Goal: Task Accomplishment & Management: Complete application form

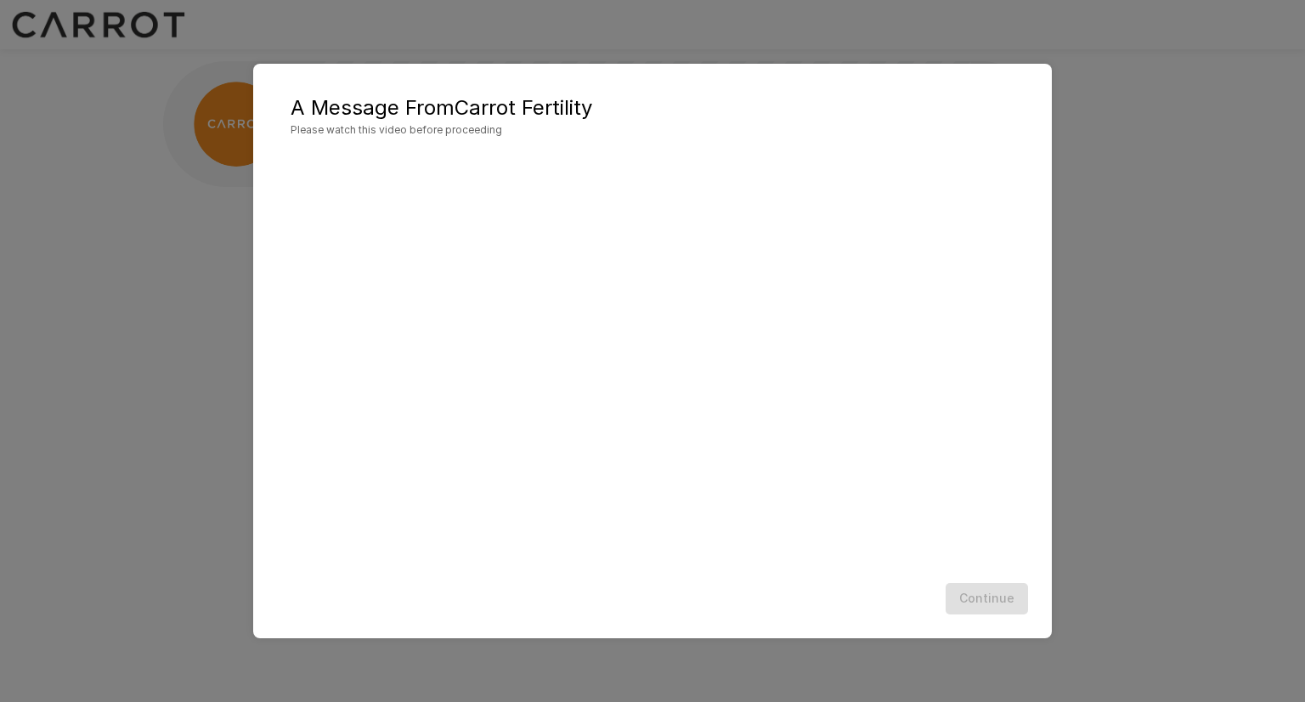
click at [991, 560] on div at bounding box center [652, 364] width 765 height 424
click at [987, 604] on button "Continue" at bounding box center [986, 598] width 82 height 31
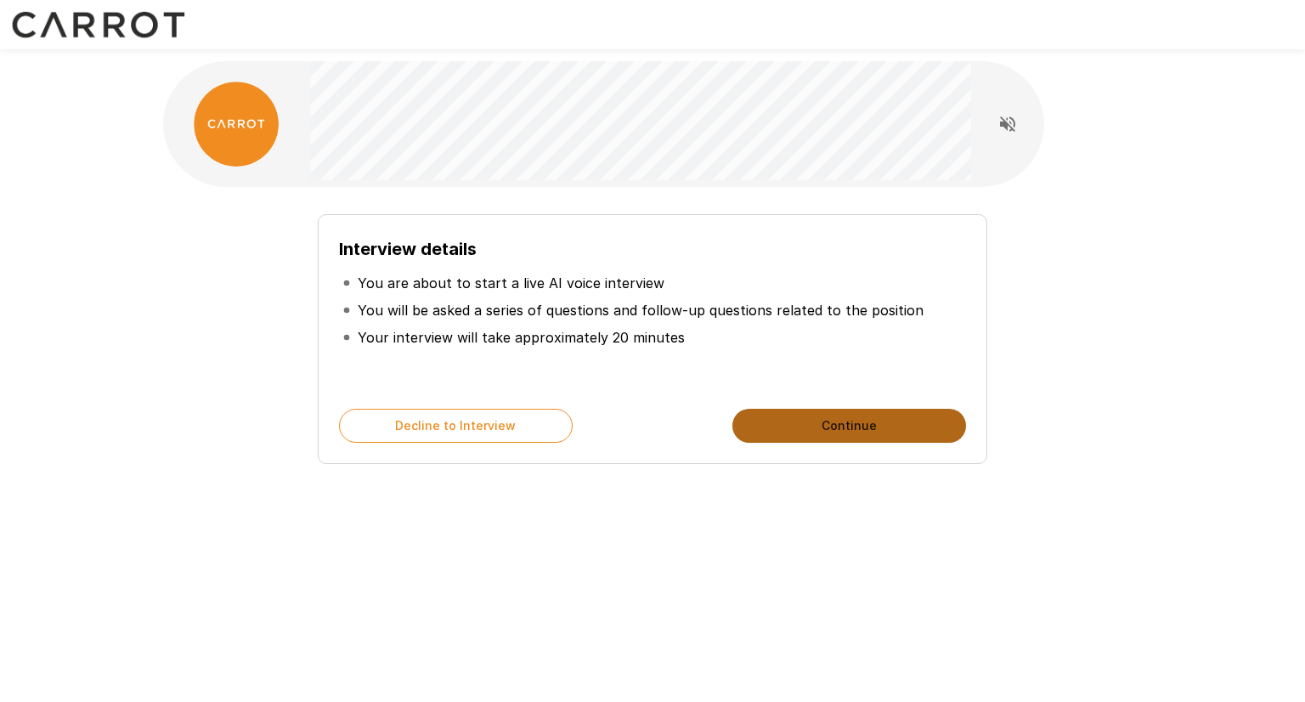
click at [860, 422] on button "Continue" at bounding box center [849, 426] width 234 height 34
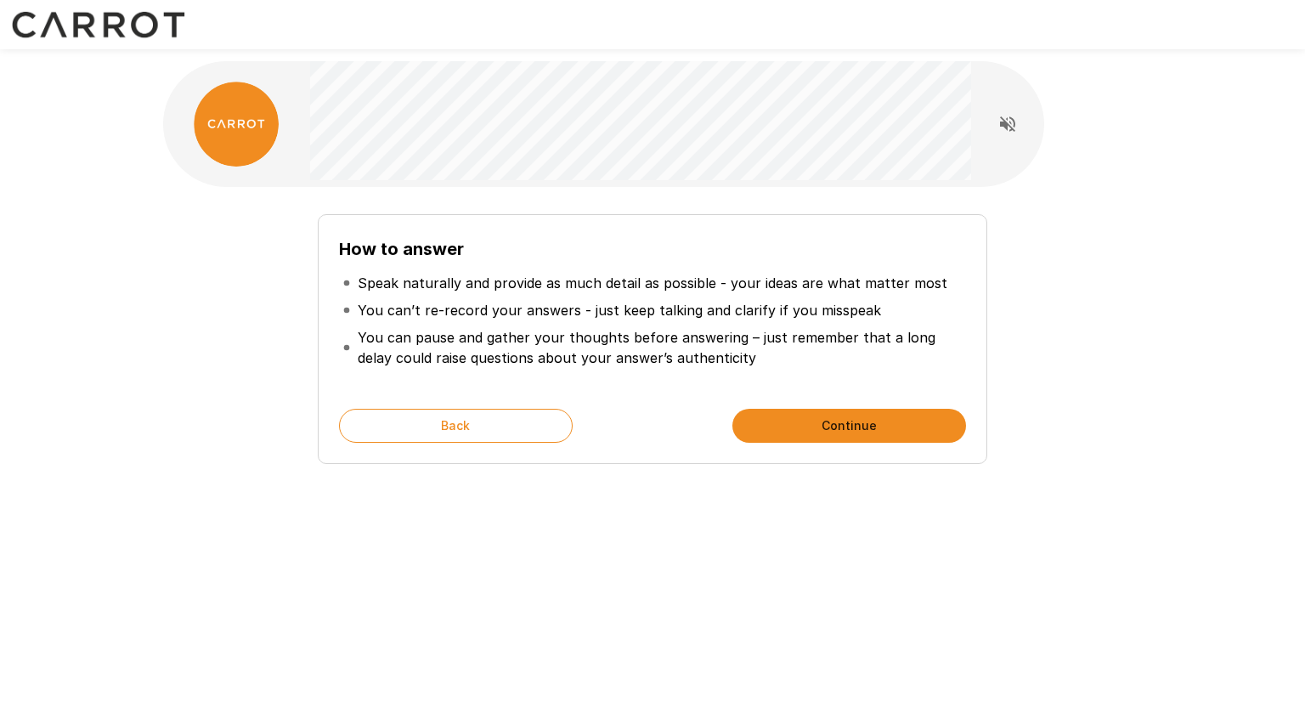
click at [839, 421] on button "Continue" at bounding box center [849, 426] width 234 height 34
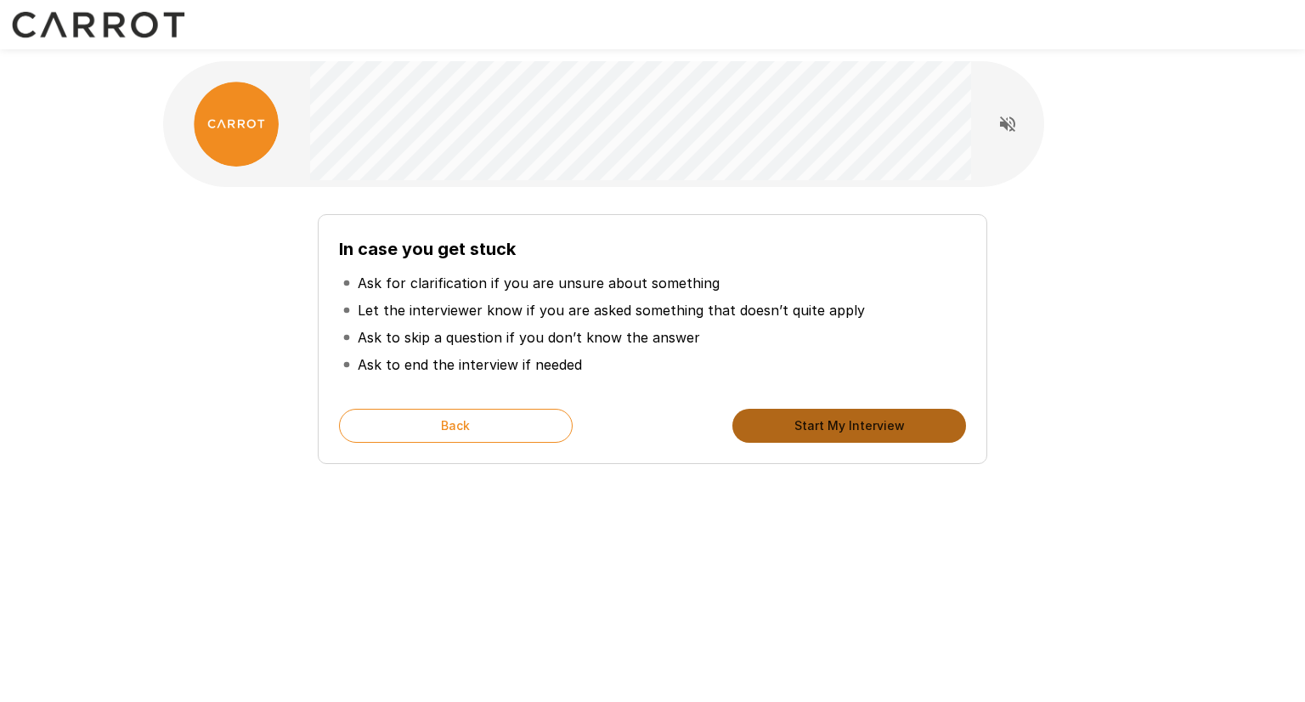
click at [830, 416] on button "Start My Interview" at bounding box center [849, 426] width 234 height 34
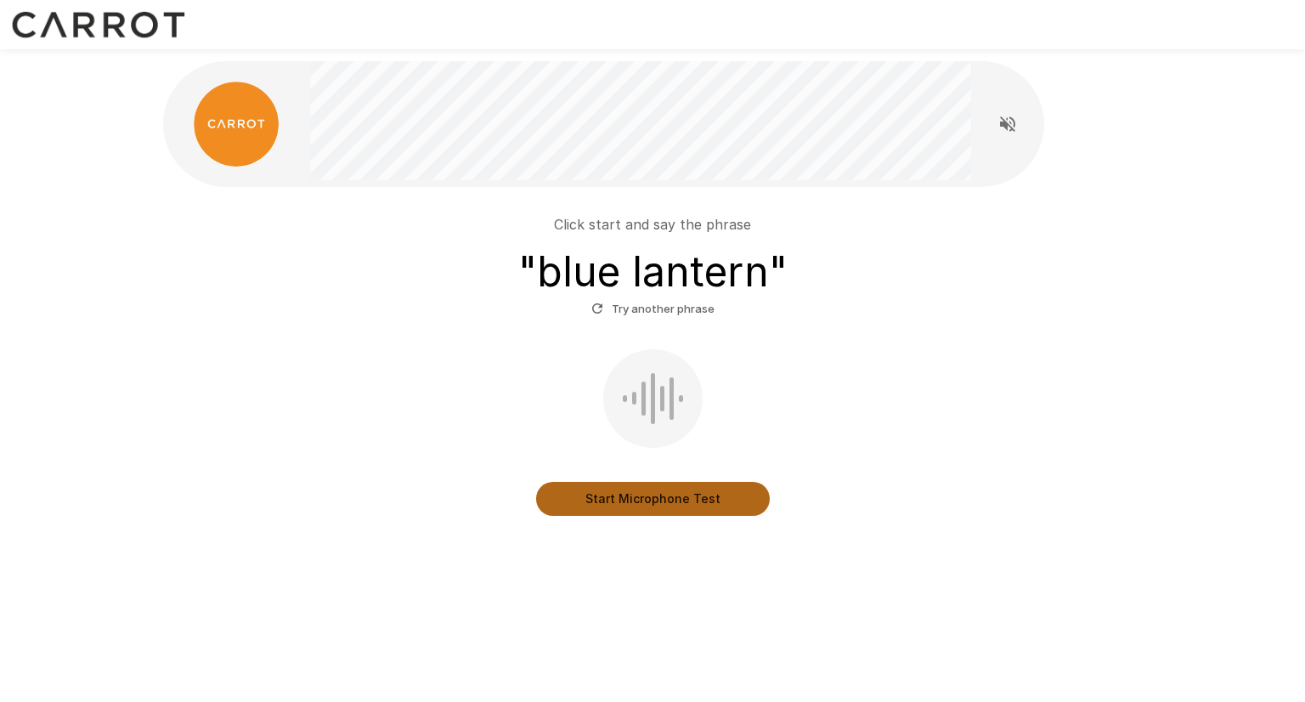
click at [644, 498] on button "Start Microphone Test" at bounding box center [653, 499] width 234 height 34
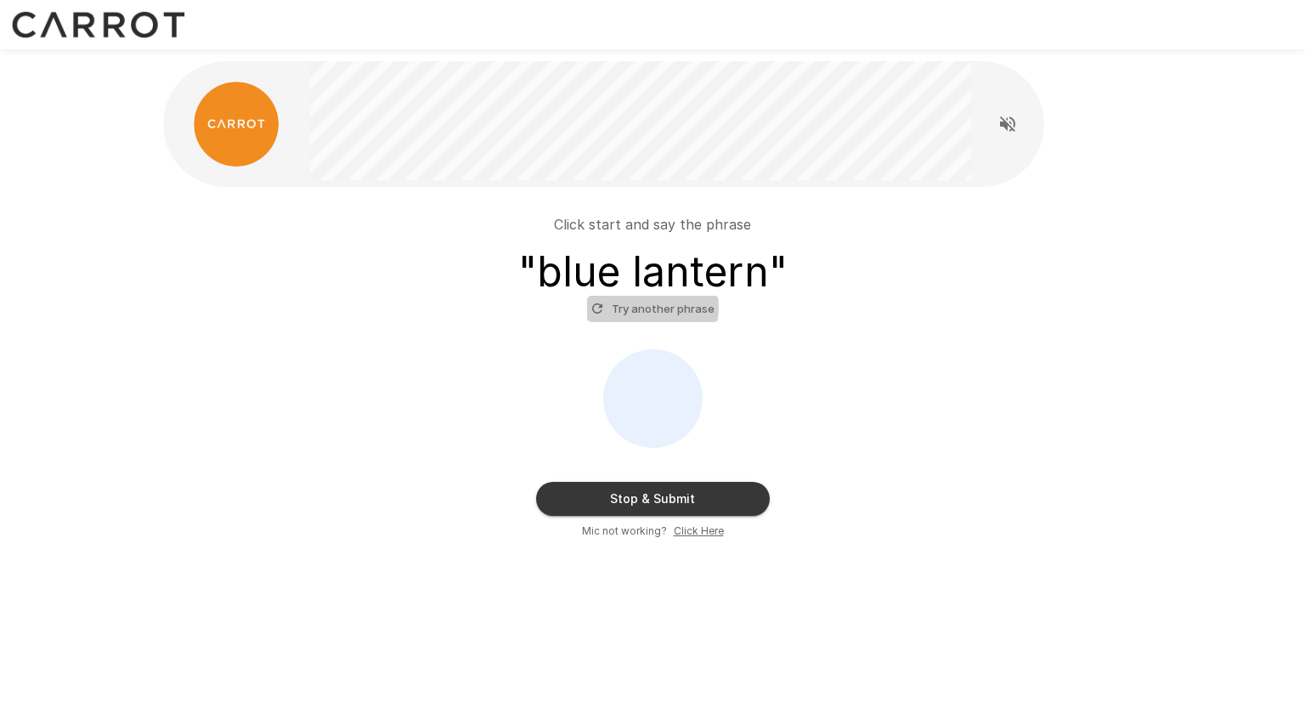
click at [643, 307] on button "Try another phrase" at bounding box center [653, 309] width 132 height 26
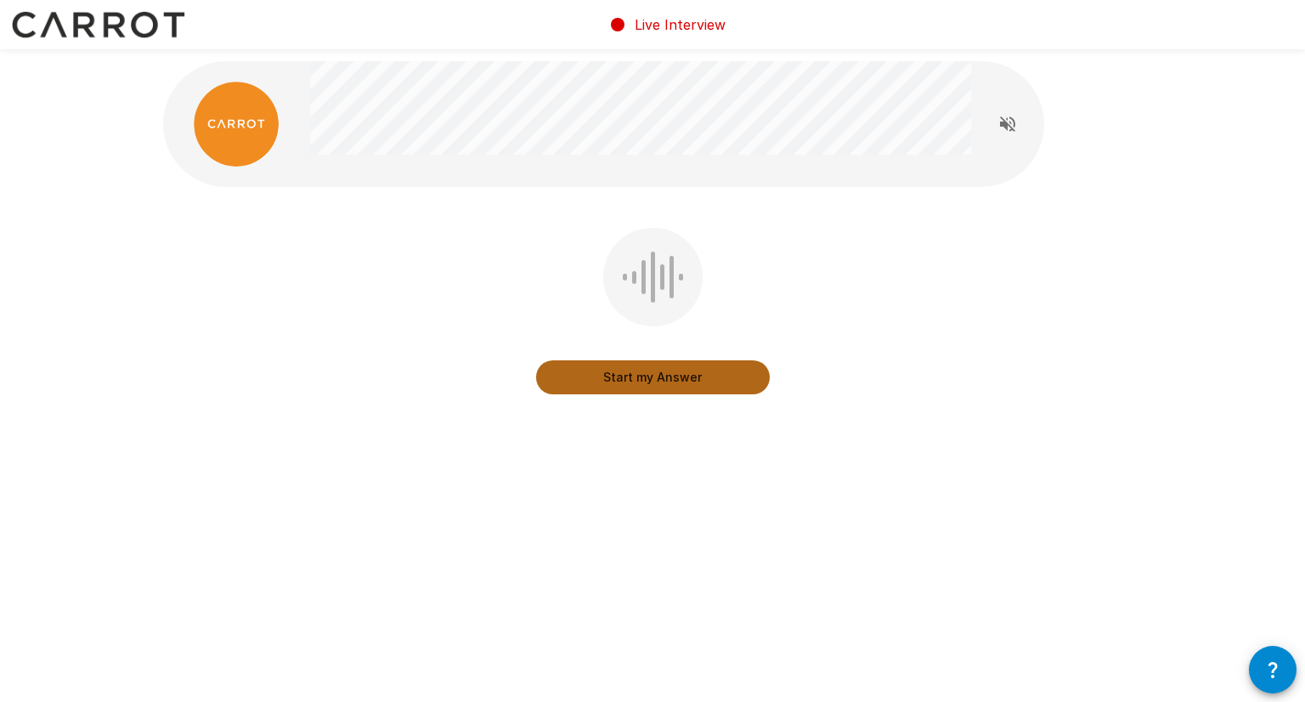
click at [644, 370] on button "Start my Answer" at bounding box center [653, 377] width 234 height 34
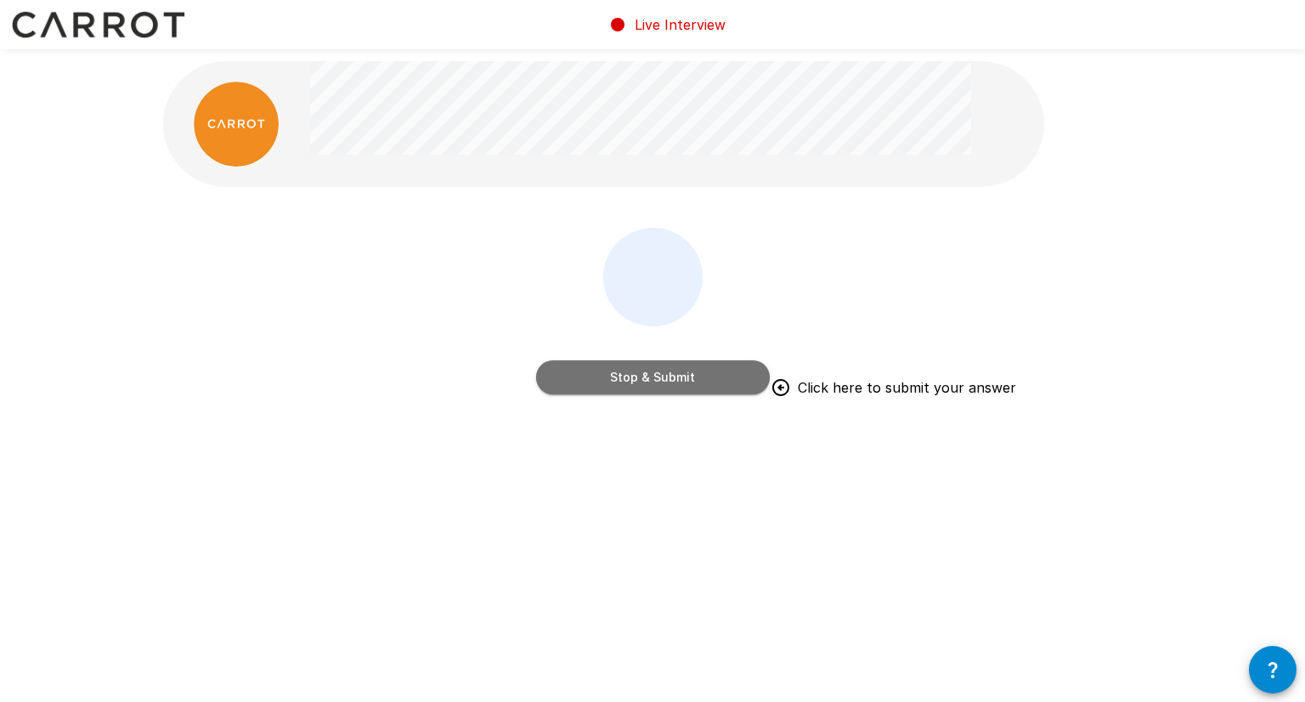
click at [646, 369] on button "Stop & Submit" at bounding box center [653, 377] width 234 height 34
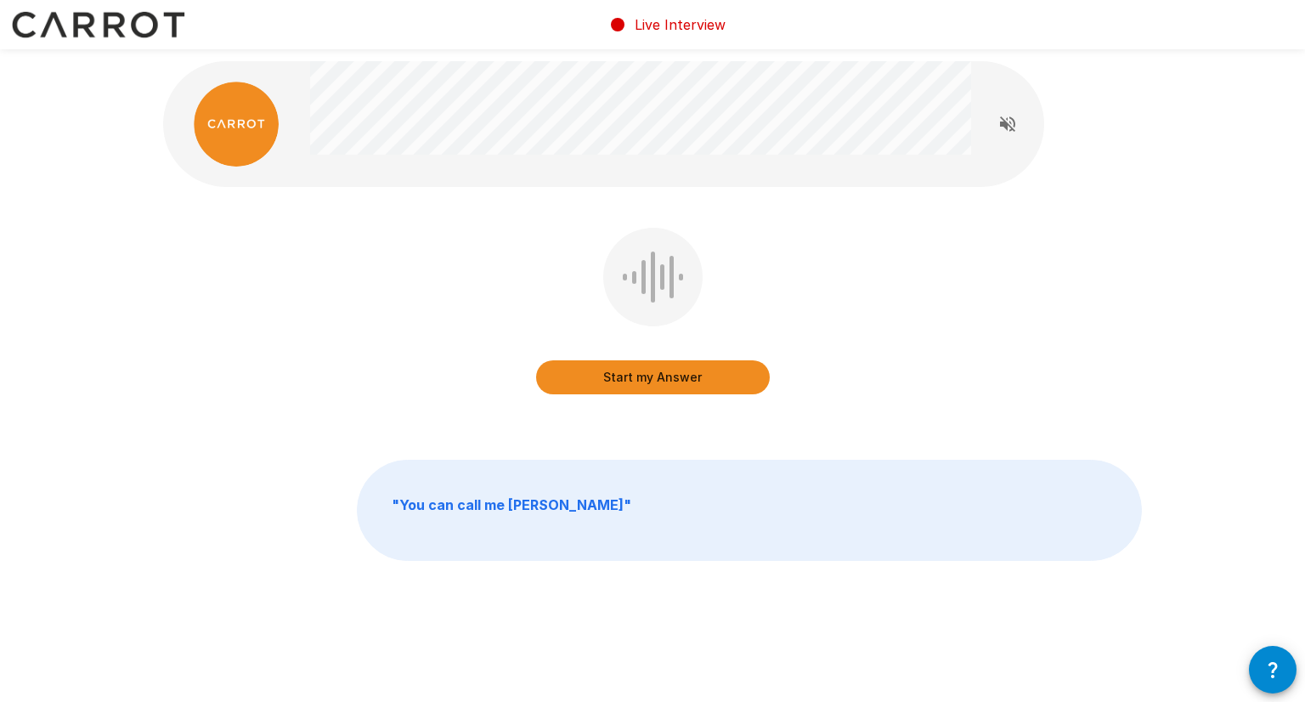
click at [688, 375] on button "Start my Answer" at bounding box center [653, 377] width 234 height 34
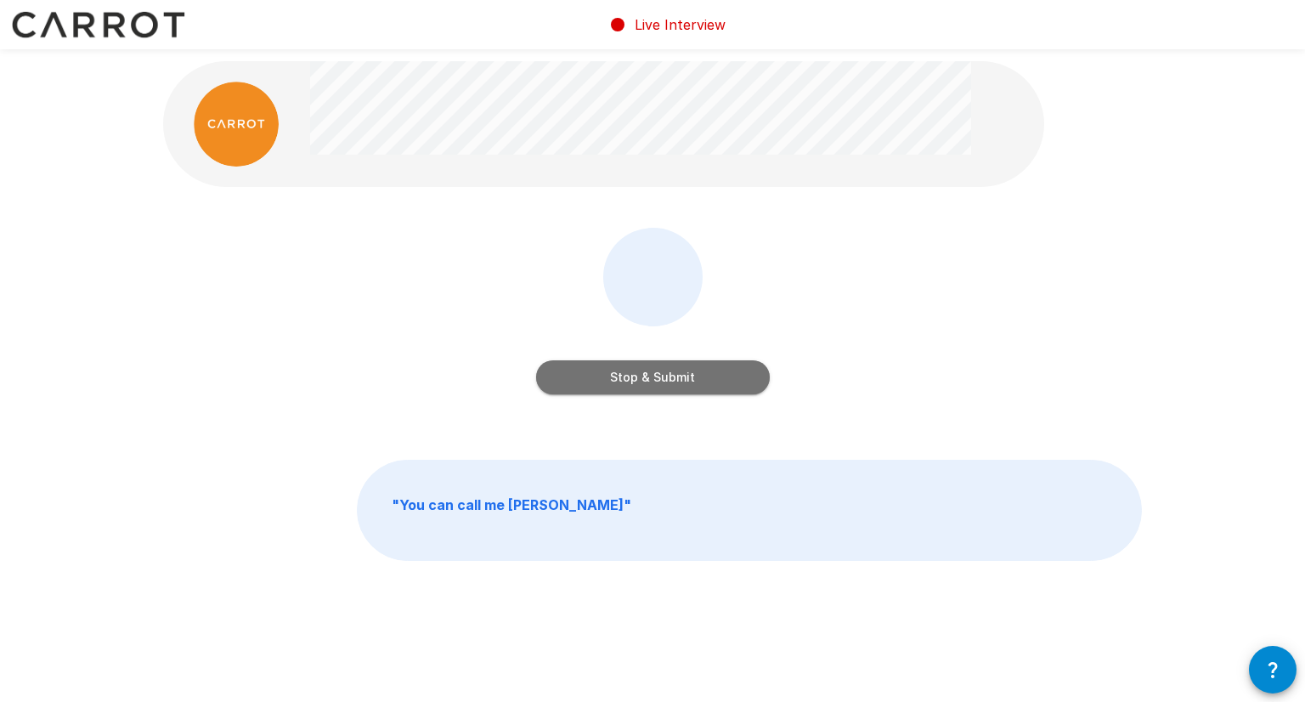
click at [693, 376] on button "Stop & Submit" at bounding box center [653, 377] width 234 height 34
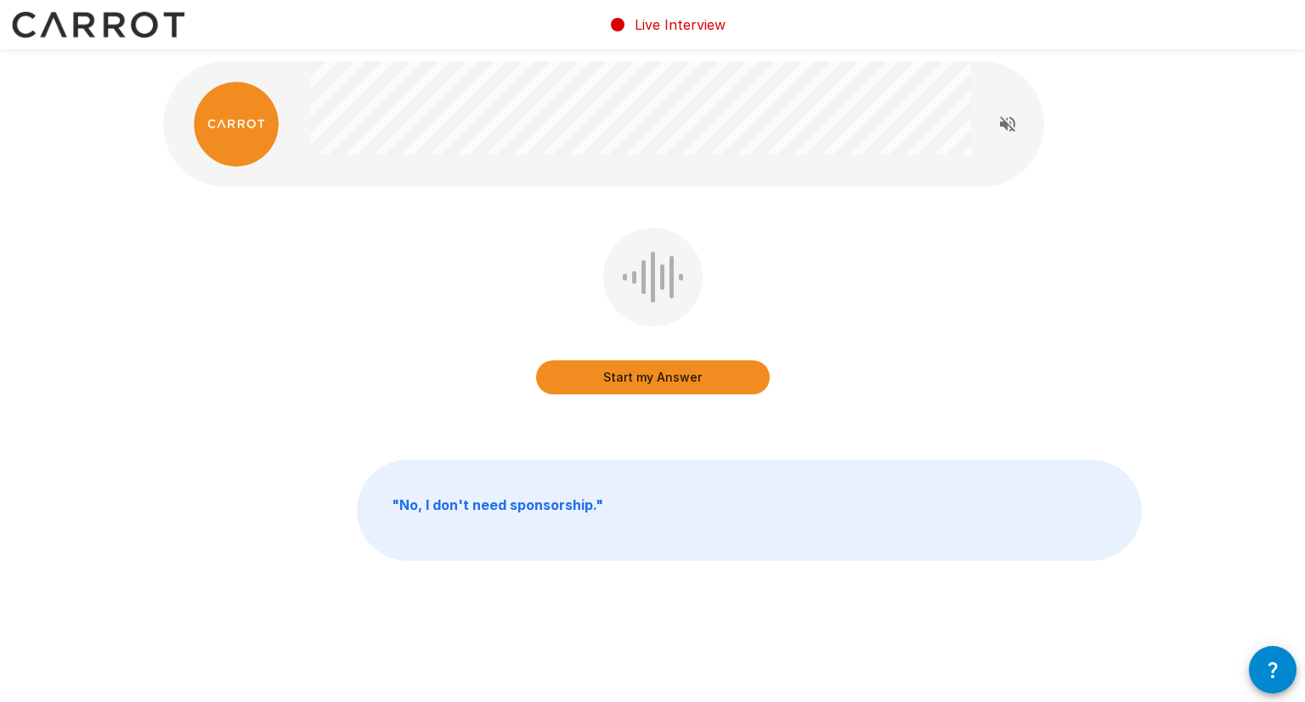
click at [642, 378] on button "Start my Answer" at bounding box center [653, 377] width 234 height 34
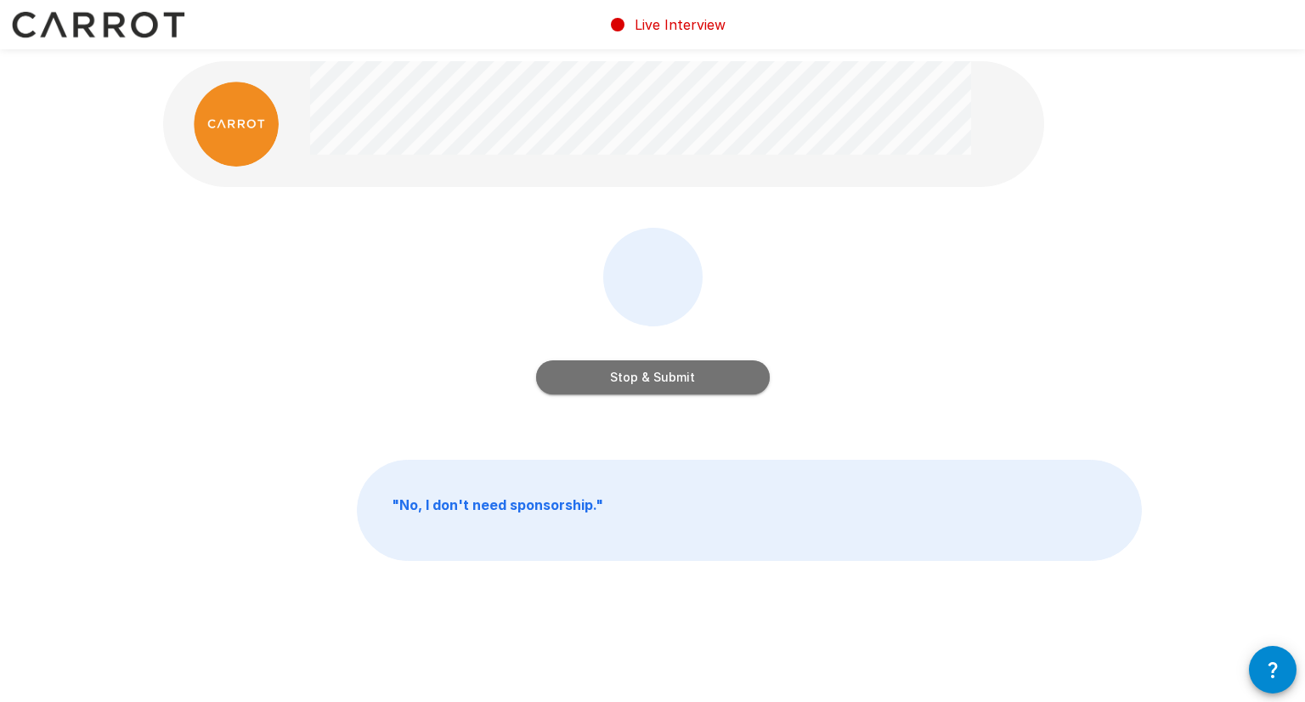
click at [635, 386] on button "Stop & Submit" at bounding box center [653, 377] width 234 height 34
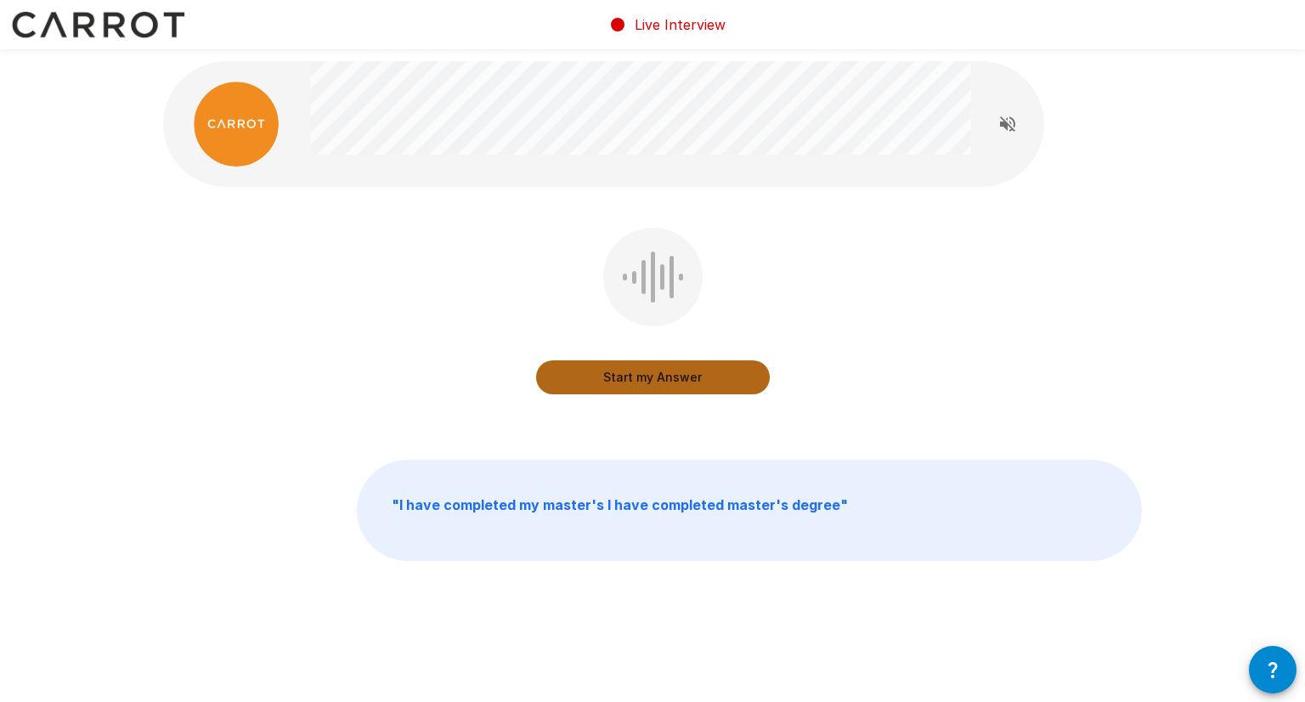
drag, startPoint x: 703, startPoint y: 381, endPoint x: 759, endPoint y: 396, distance: 58.7
click at [703, 381] on button "Start my Answer" at bounding box center [653, 377] width 234 height 34
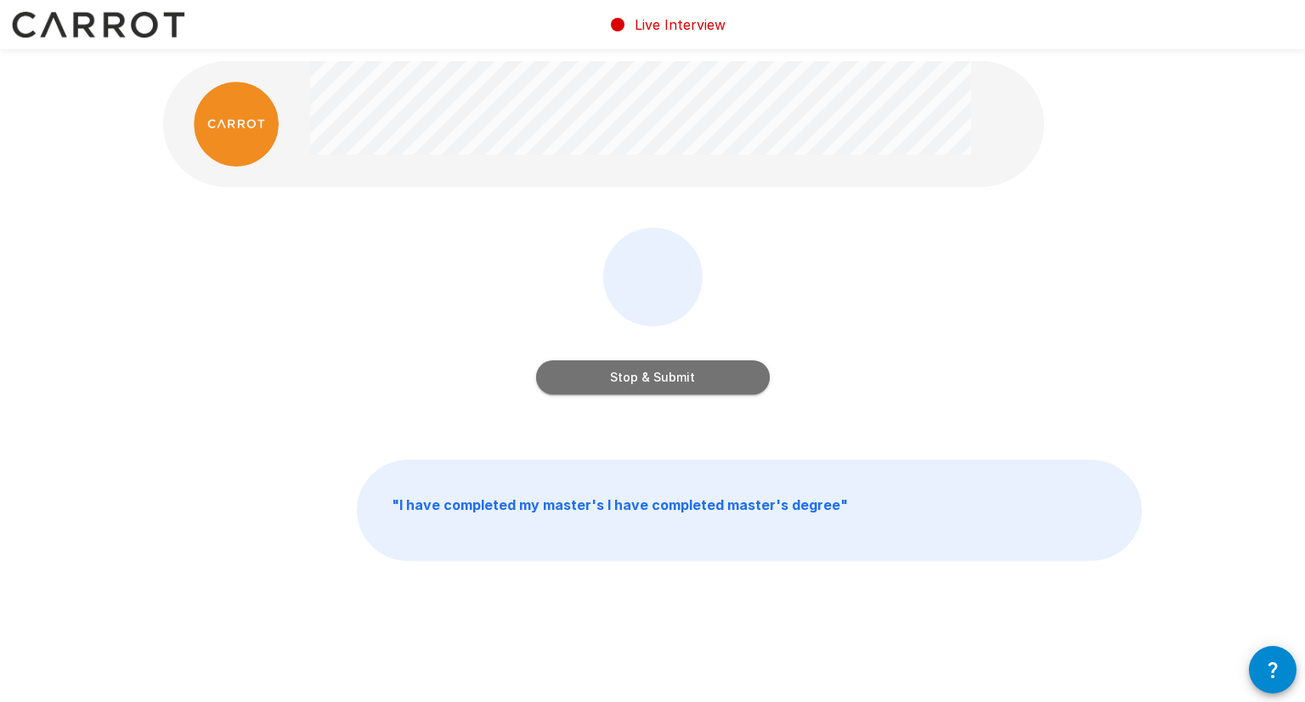
click at [713, 385] on button "Stop & Submit" at bounding box center [653, 377] width 234 height 34
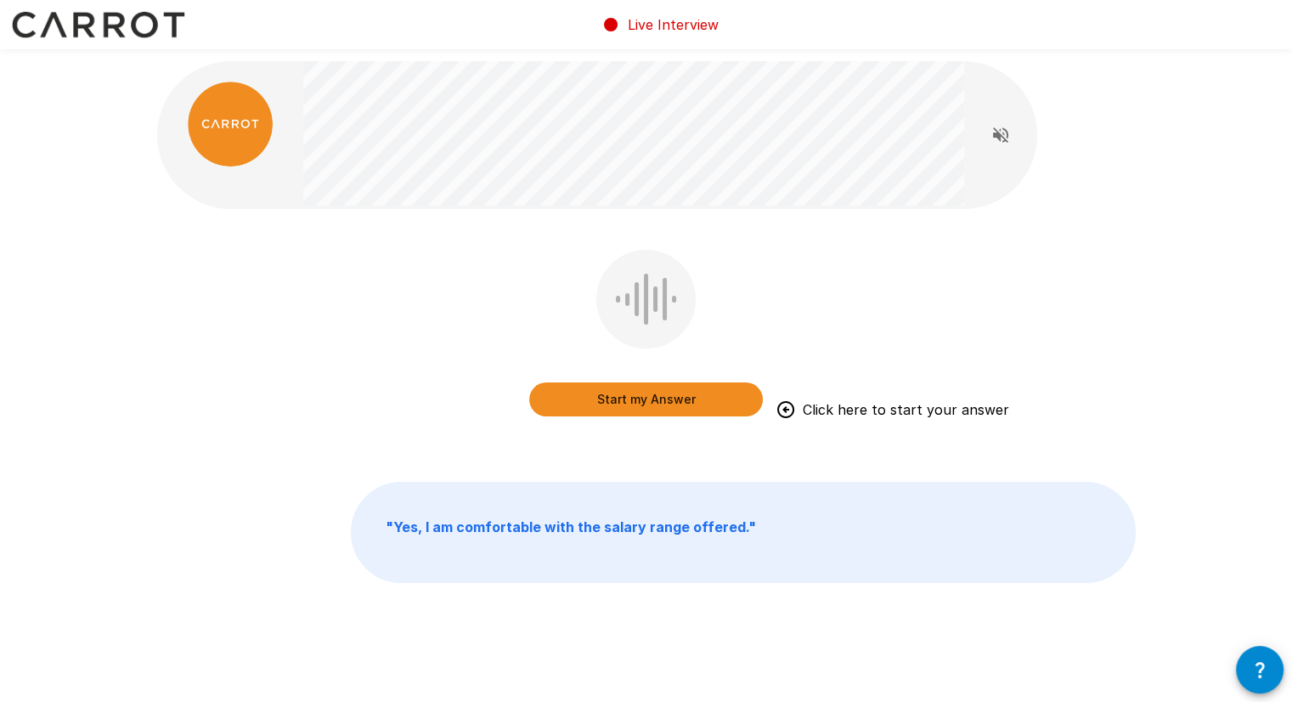
click at [679, 397] on button "Start my Answer" at bounding box center [646, 399] width 234 height 34
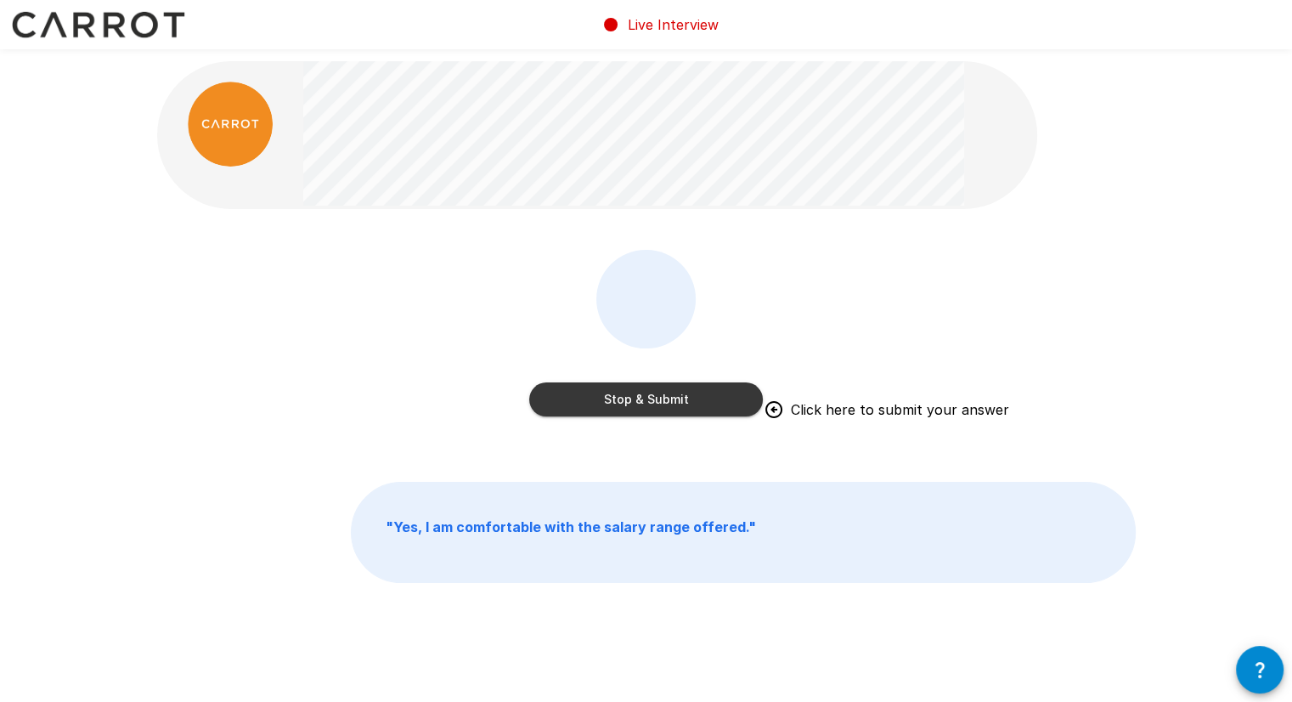
click at [693, 400] on button "Stop & Submit" at bounding box center [646, 399] width 234 height 34
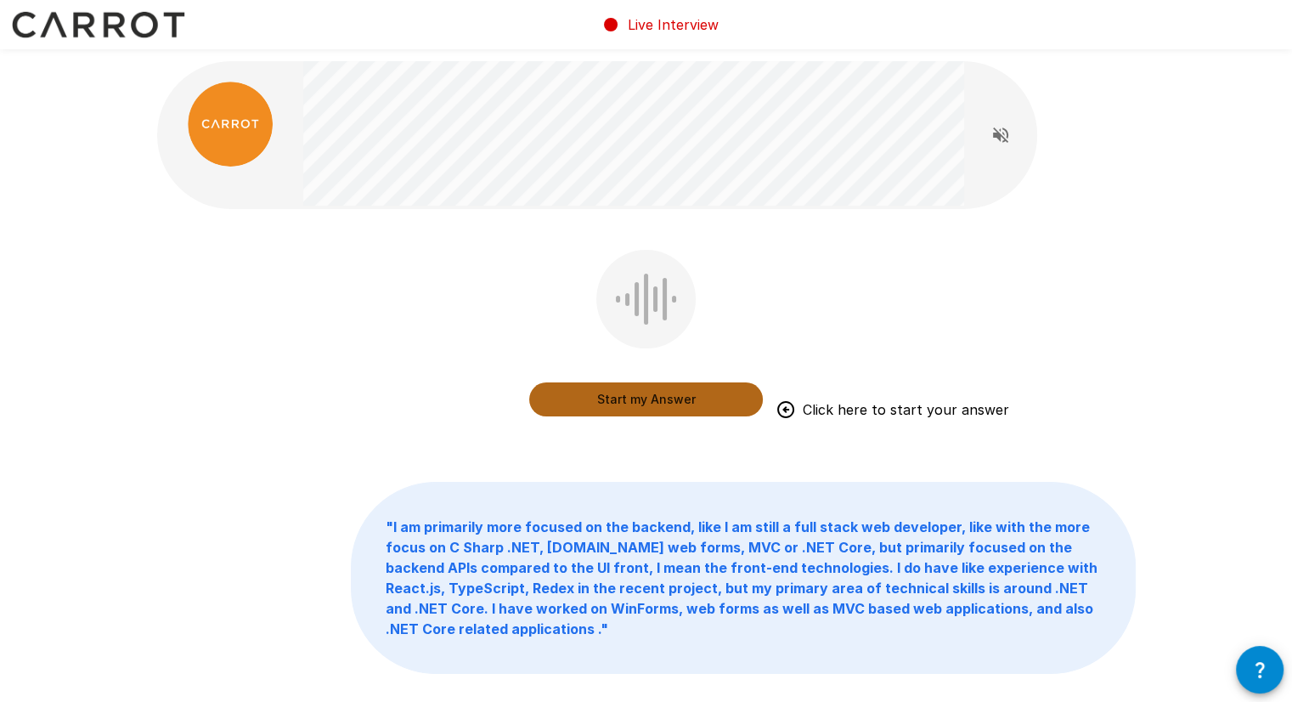
click at [655, 396] on button "Start my Answer" at bounding box center [646, 399] width 234 height 34
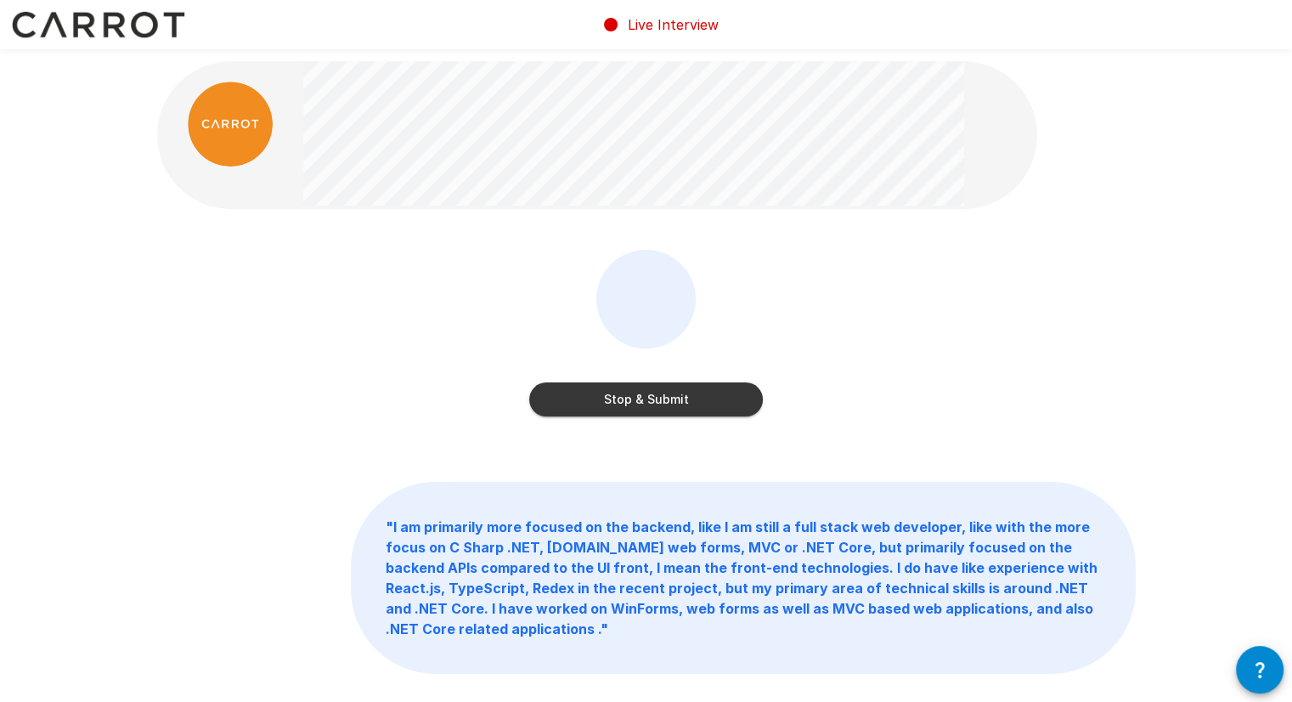
click at [649, 391] on button "Stop & Submit" at bounding box center [646, 399] width 234 height 34
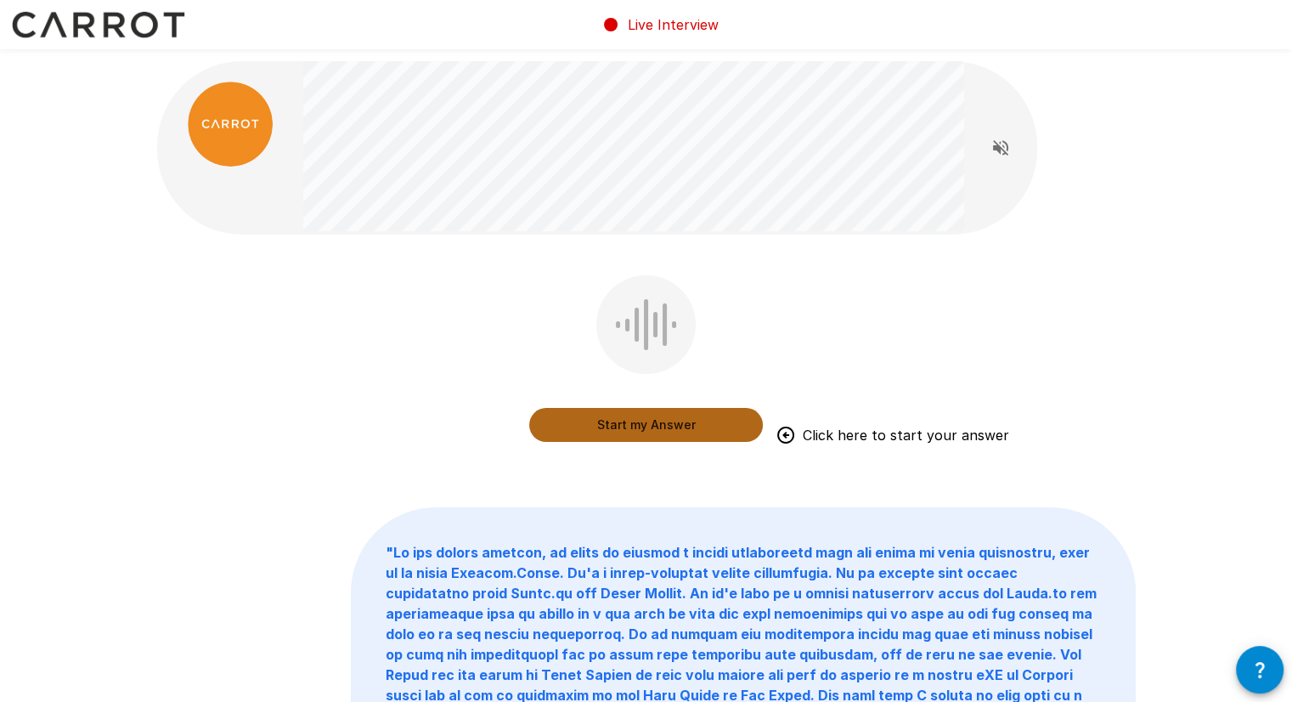
click at [646, 429] on button "Start my Answer" at bounding box center [646, 425] width 234 height 34
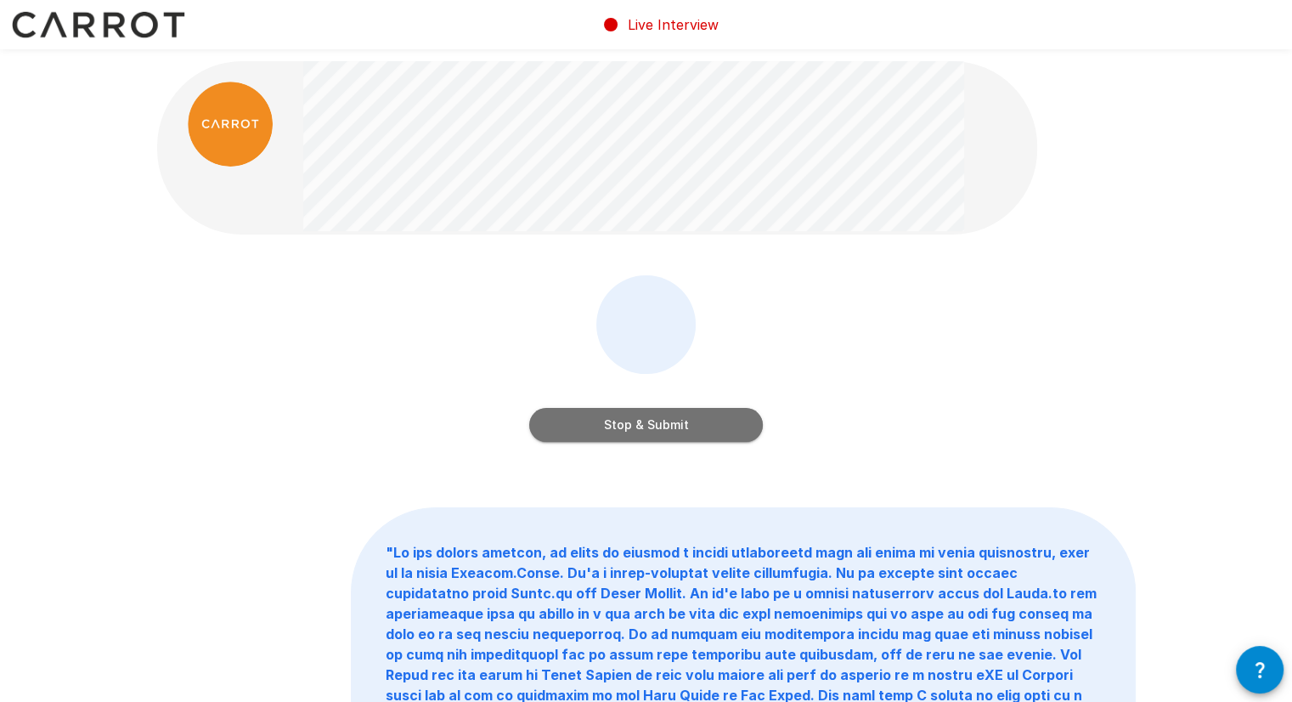
click at [668, 425] on button "Stop & Submit" at bounding box center [646, 425] width 234 height 34
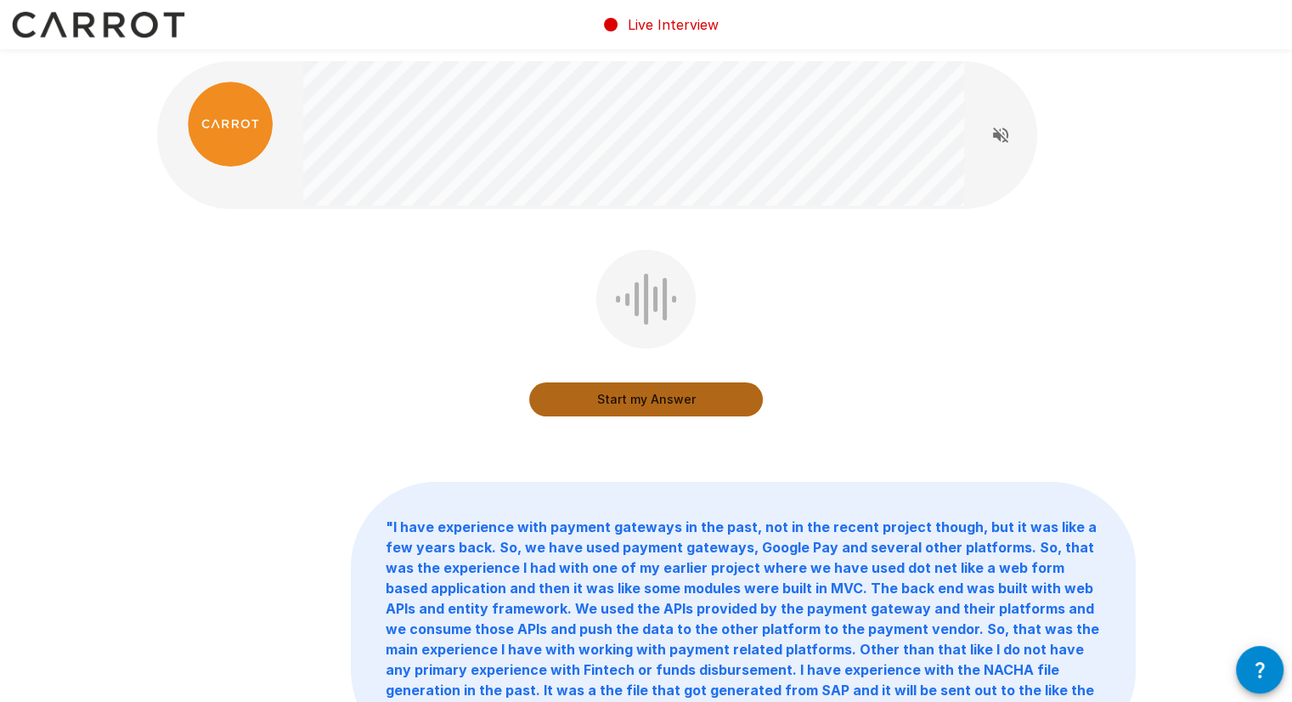
click at [669, 412] on button "Start my Answer" at bounding box center [646, 399] width 234 height 34
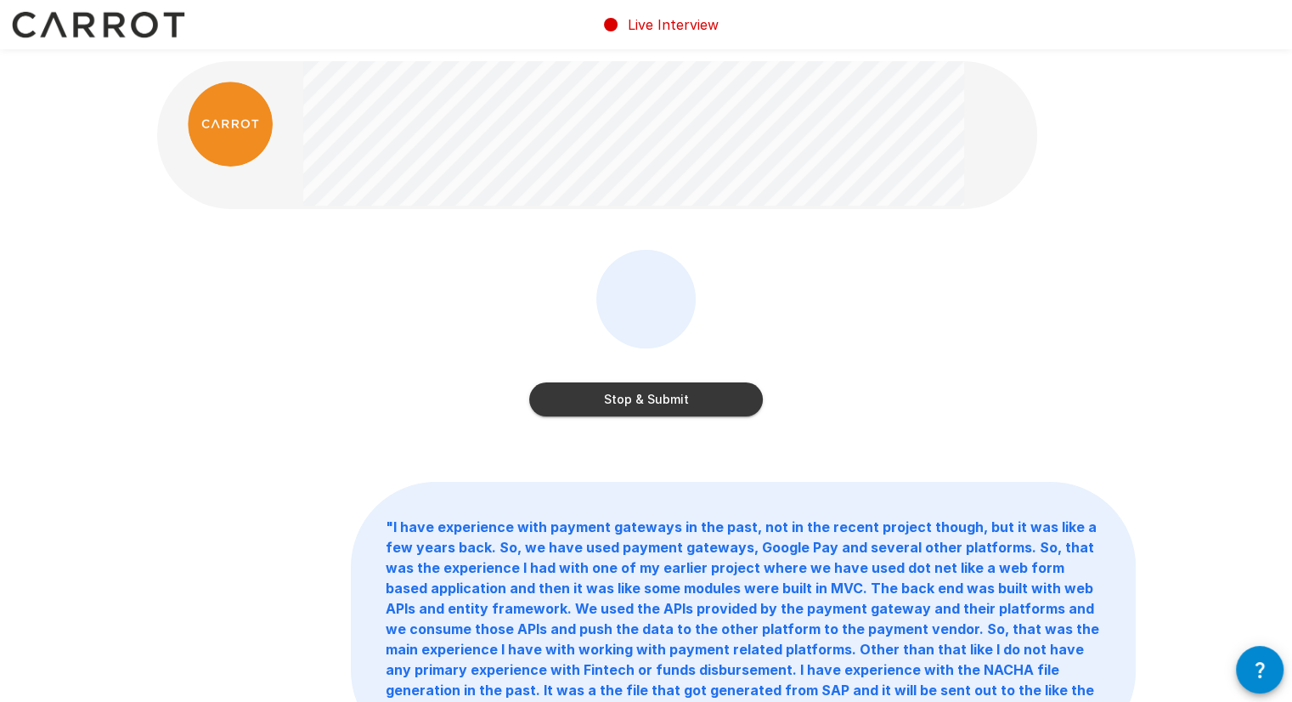
click at [711, 398] on button "Stop & Submit" at bounding box center [646, 399] width 234 height 34
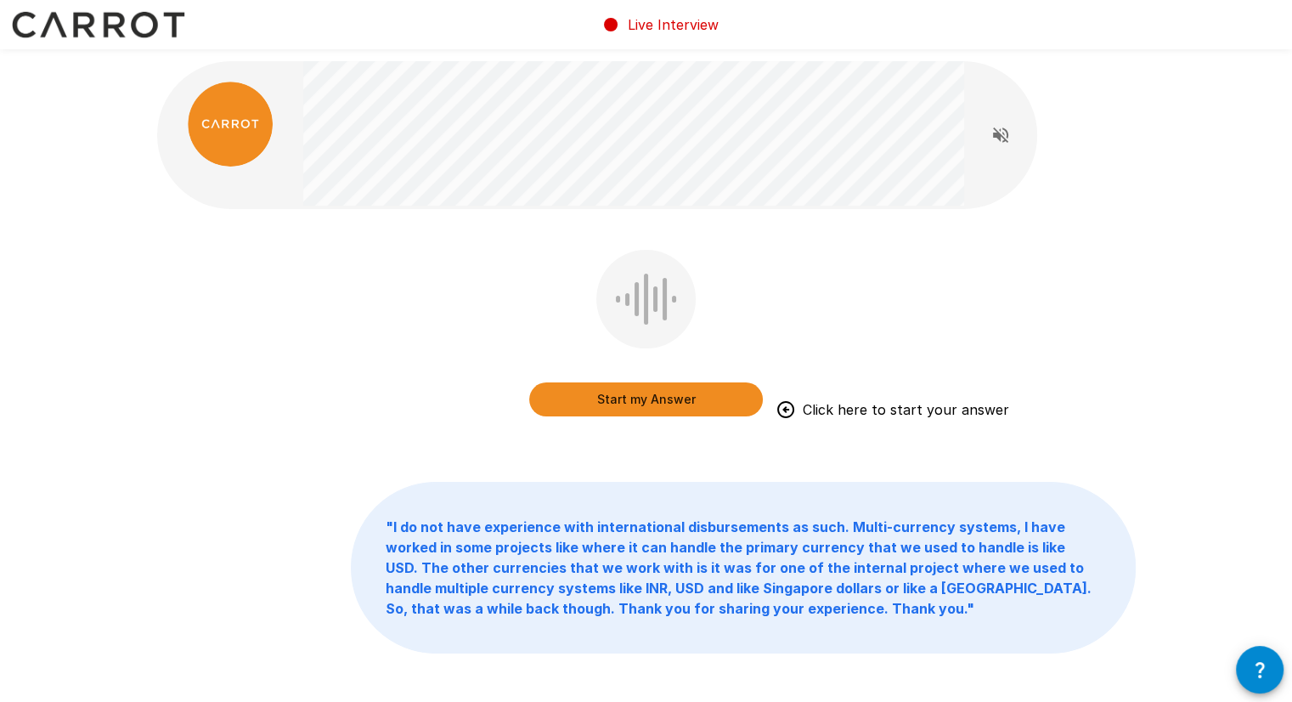
click at [700, 415] on button "Start my Answer" at bounding box center [646, 399] width 234 height 34
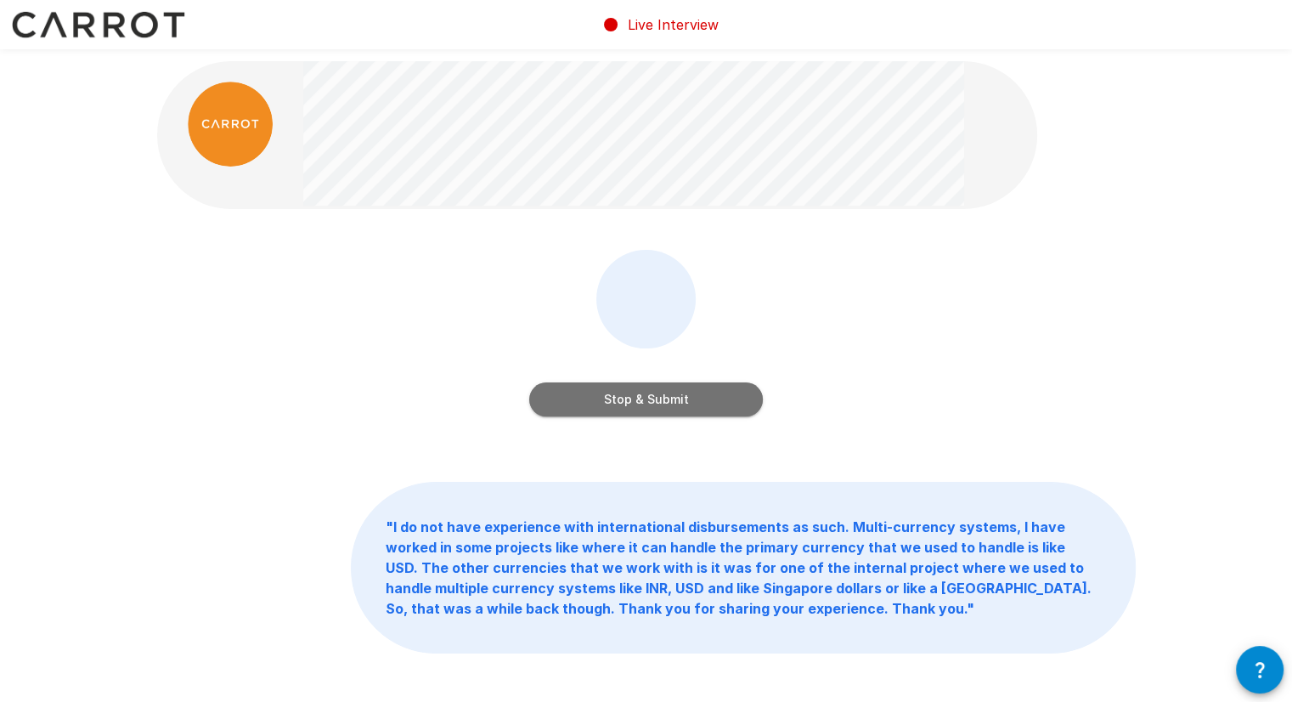
click at [703, 394] on button "Stop & Submit" at bounding box center [646, 399] width 234 height 34
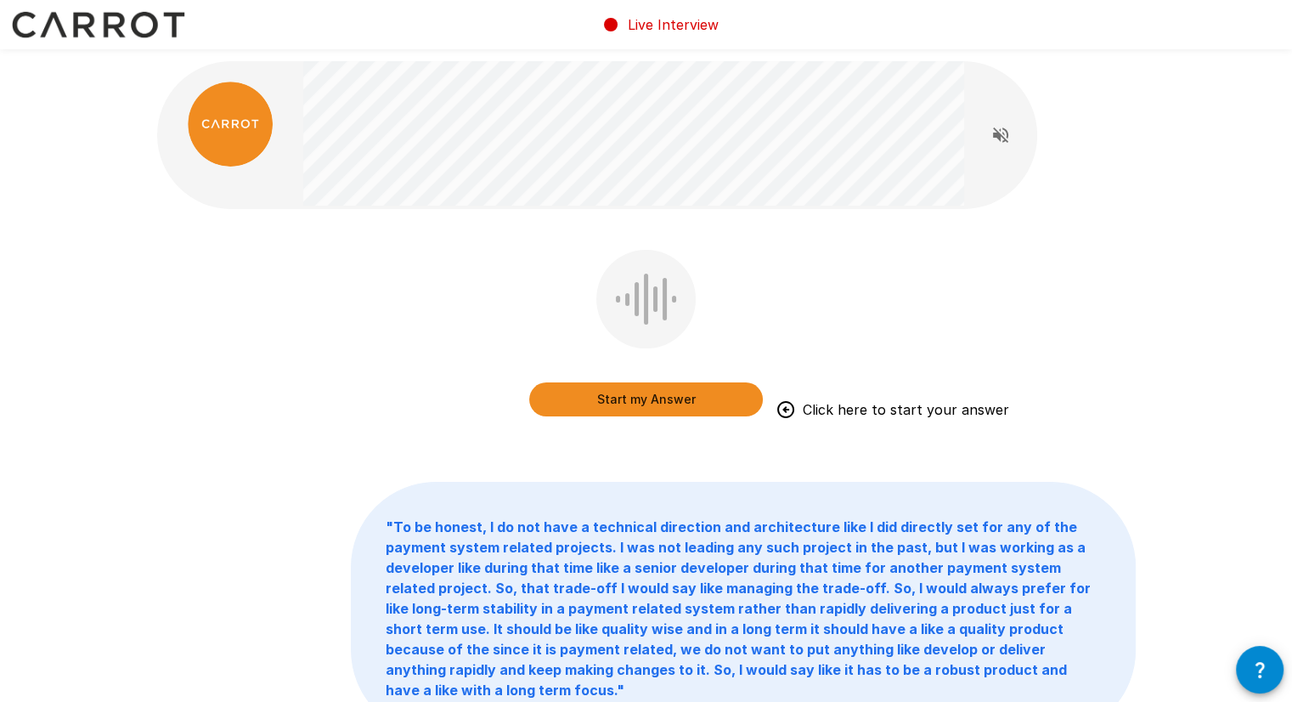
click at [659, 398] on button "Start my Answer" at bounding box center [646, 399] width 234 height 34
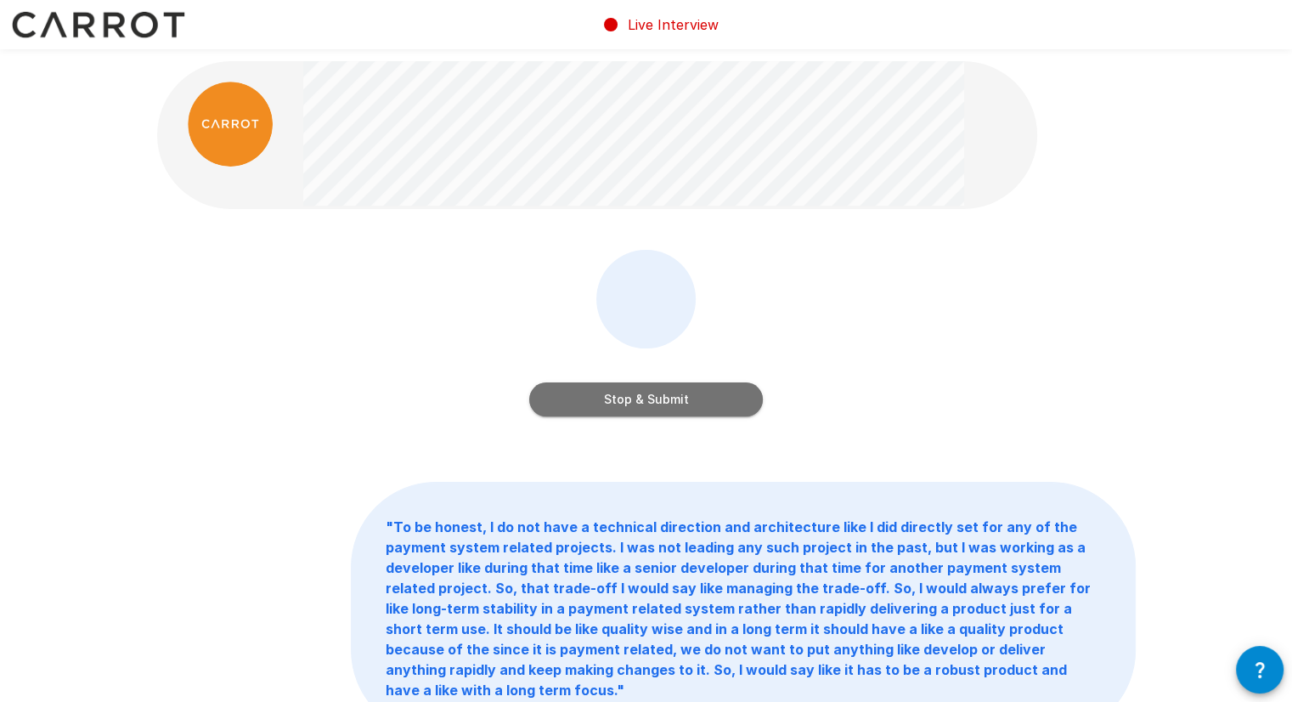
click at [645, 403] on button "Stop & Submit" at bounding box center [646, 399] width 234 height 34
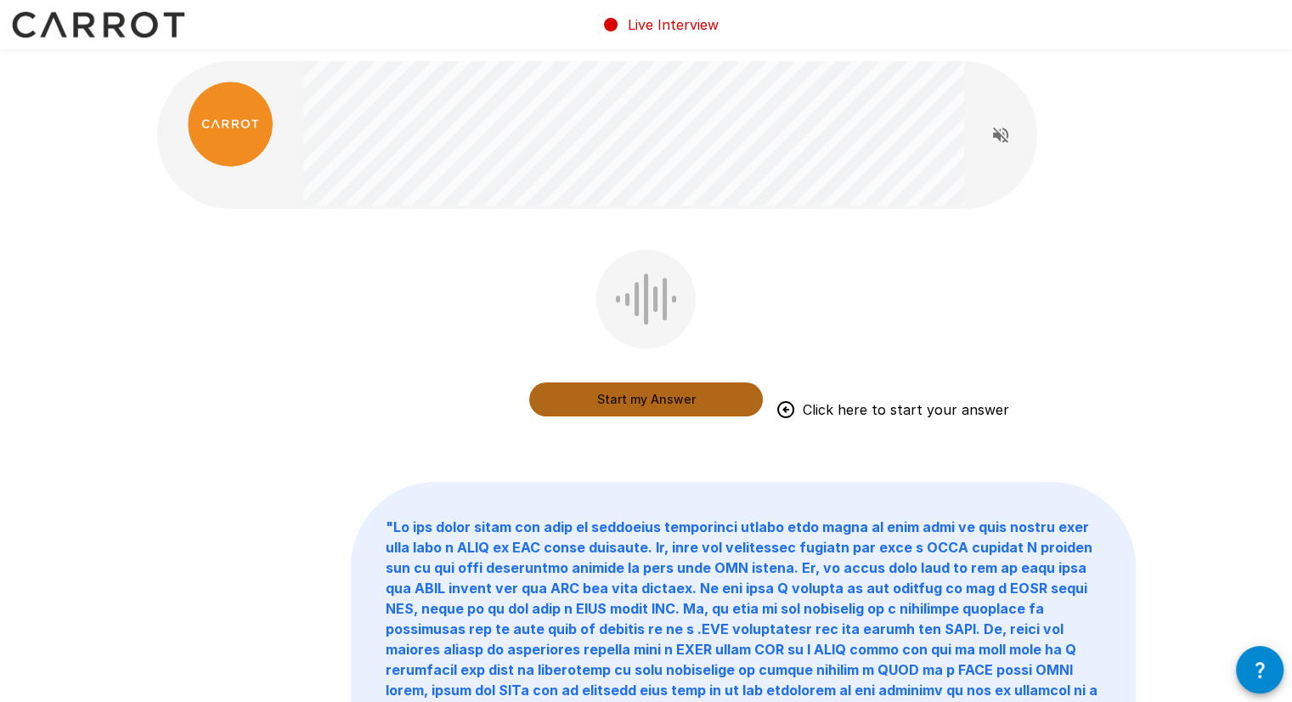
click at [652, 403] on button "Start my Answer" at bounding box center [646, 399] width 234 height 34
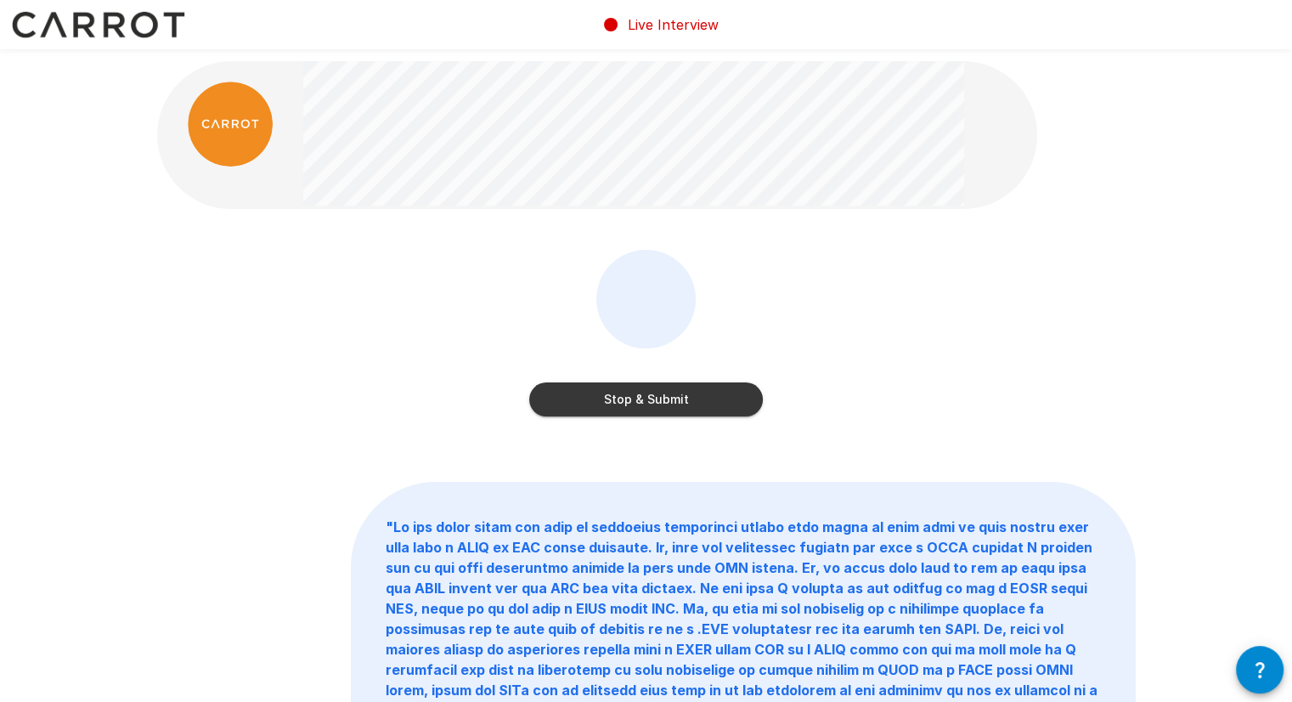
click at [634, 401] on button "Stop & Submit" at bounding box center [646, 399] width 234 height 34
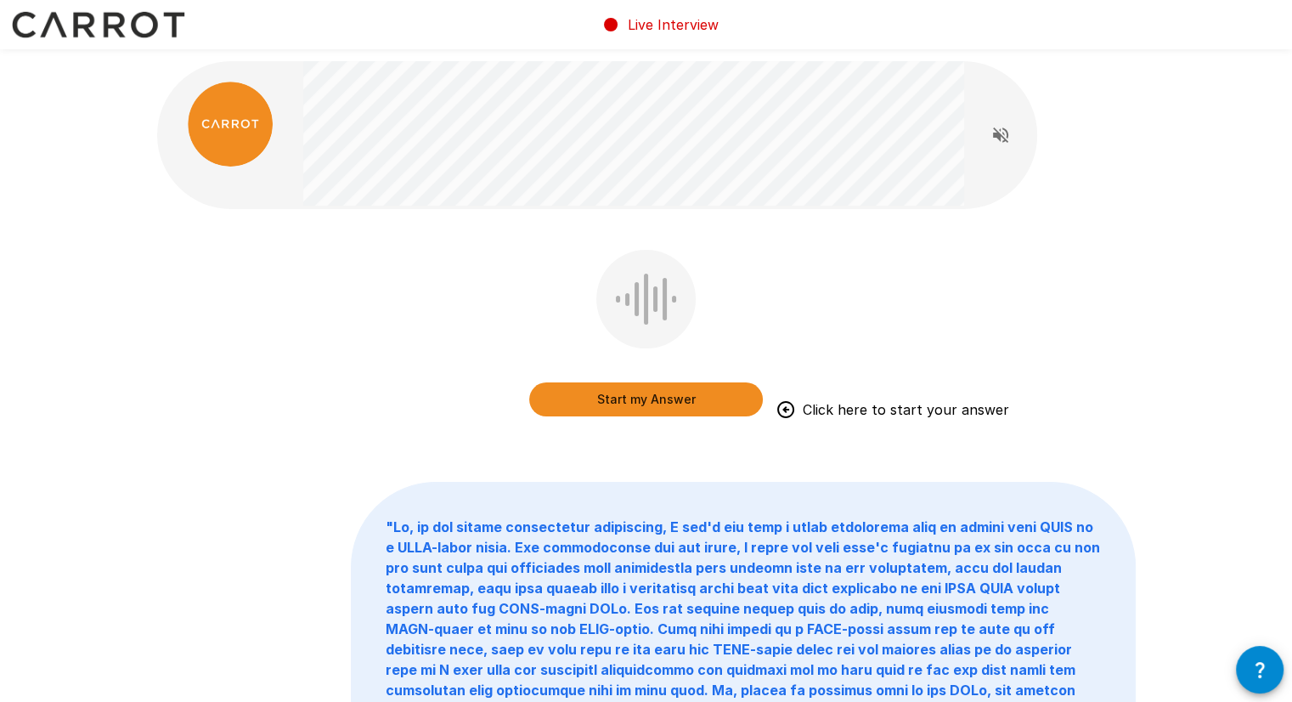
click at [651, 398] on button "Start my Answer" at bounding box center [646, 399] width 234 height 34
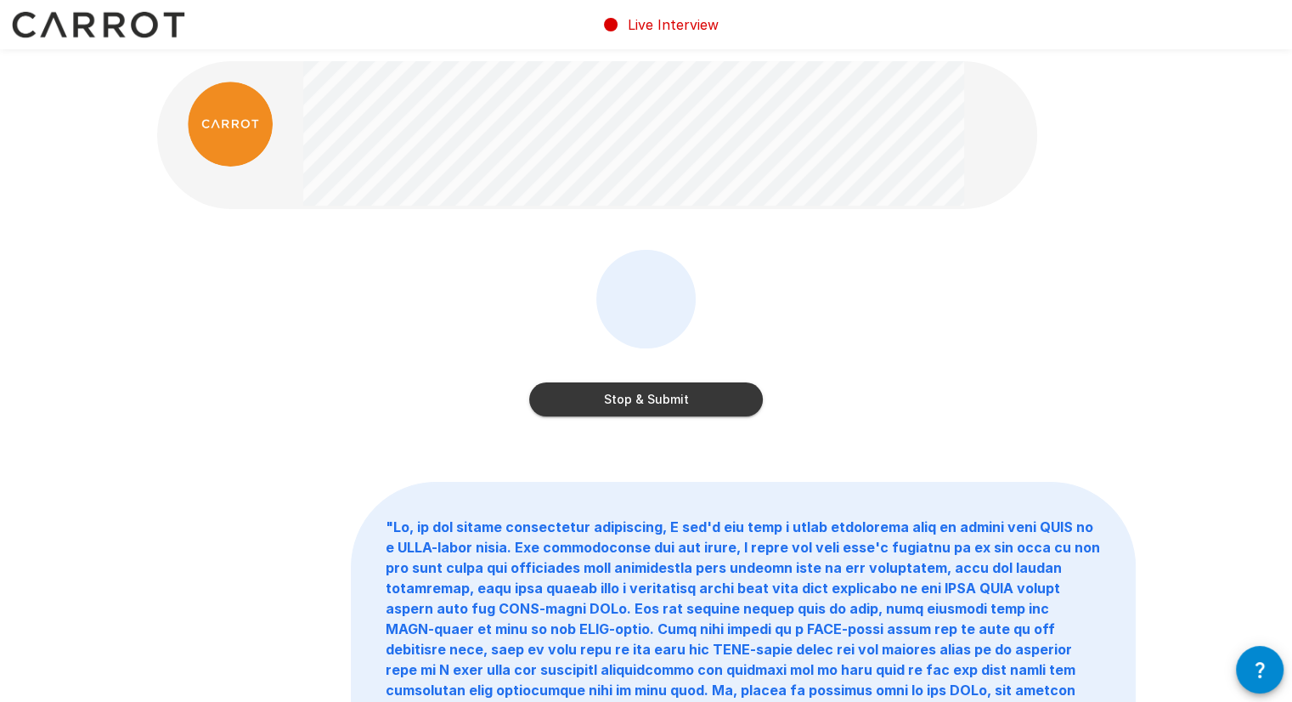
click at [654, 397] on button "Stop & Submit" at bounding box center [646, 399] width 234 height 34
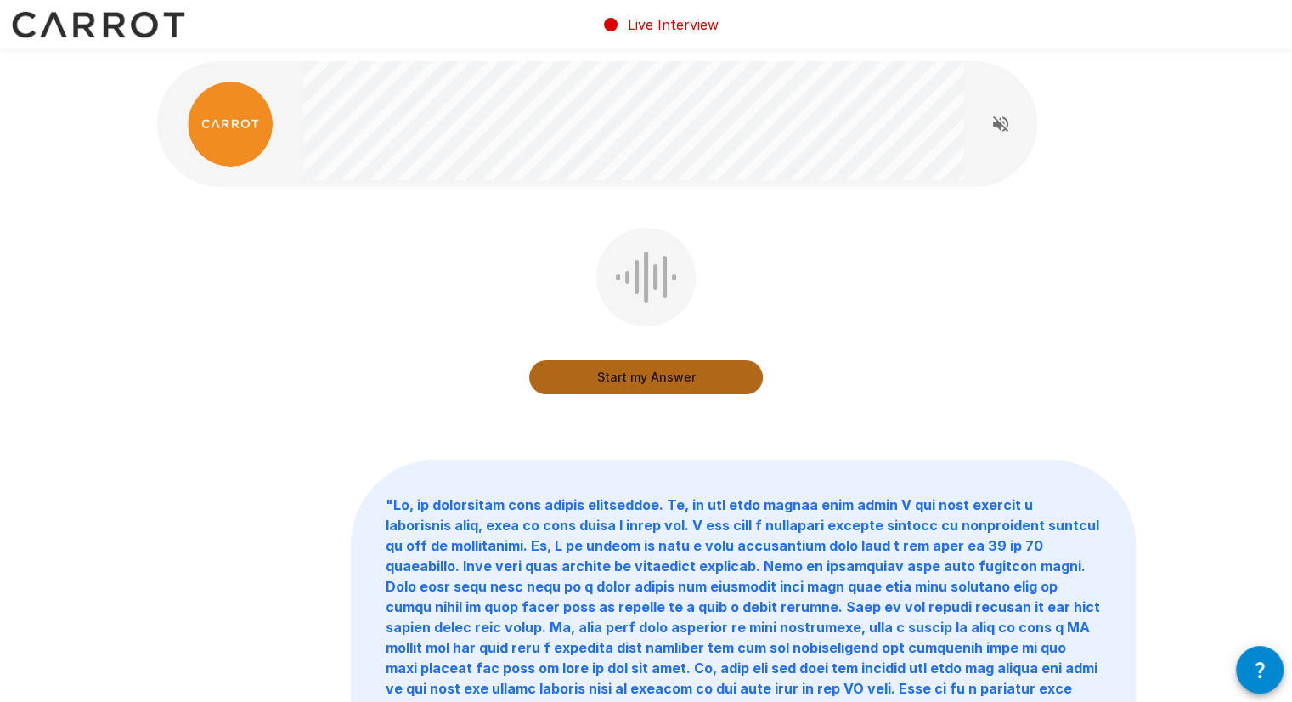
click at [673, 382] on button "Start my Answer" at bounding box center [646, 377] width 234 height 34
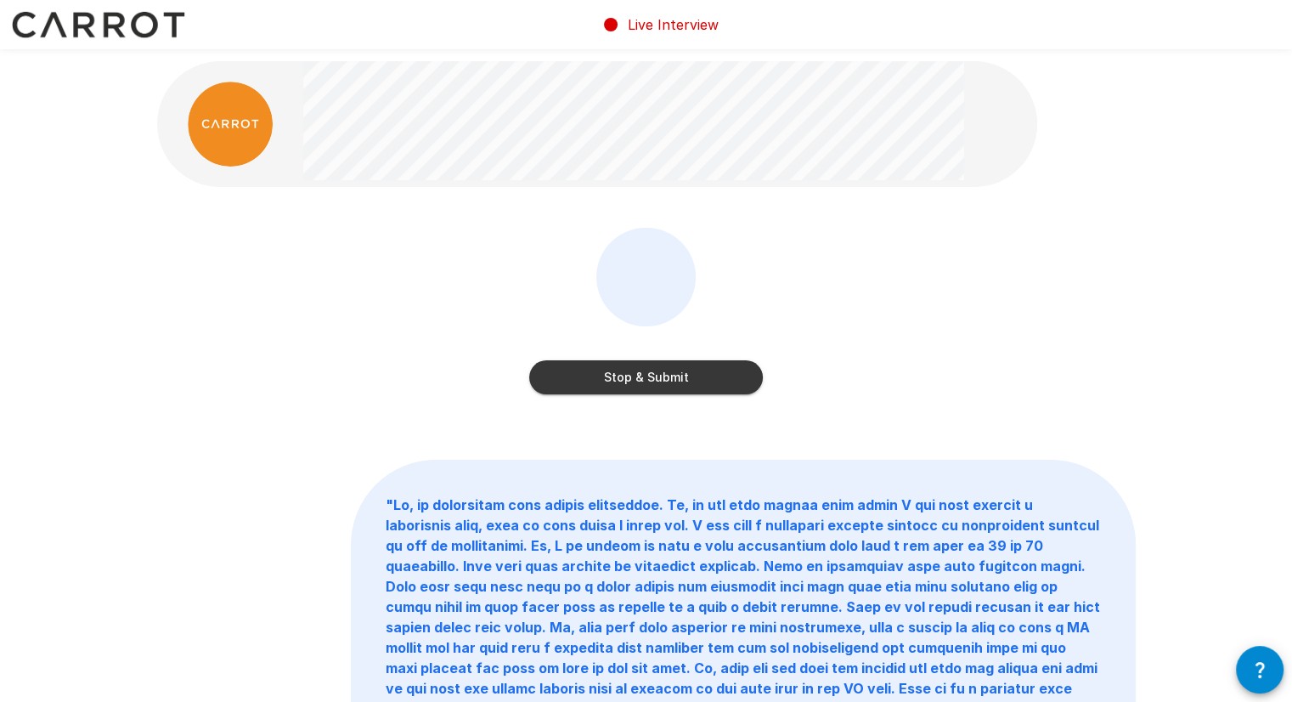
click at [666, 376] on button "Stop & Submit" at bounding box center [646, 377] width 234 height 34
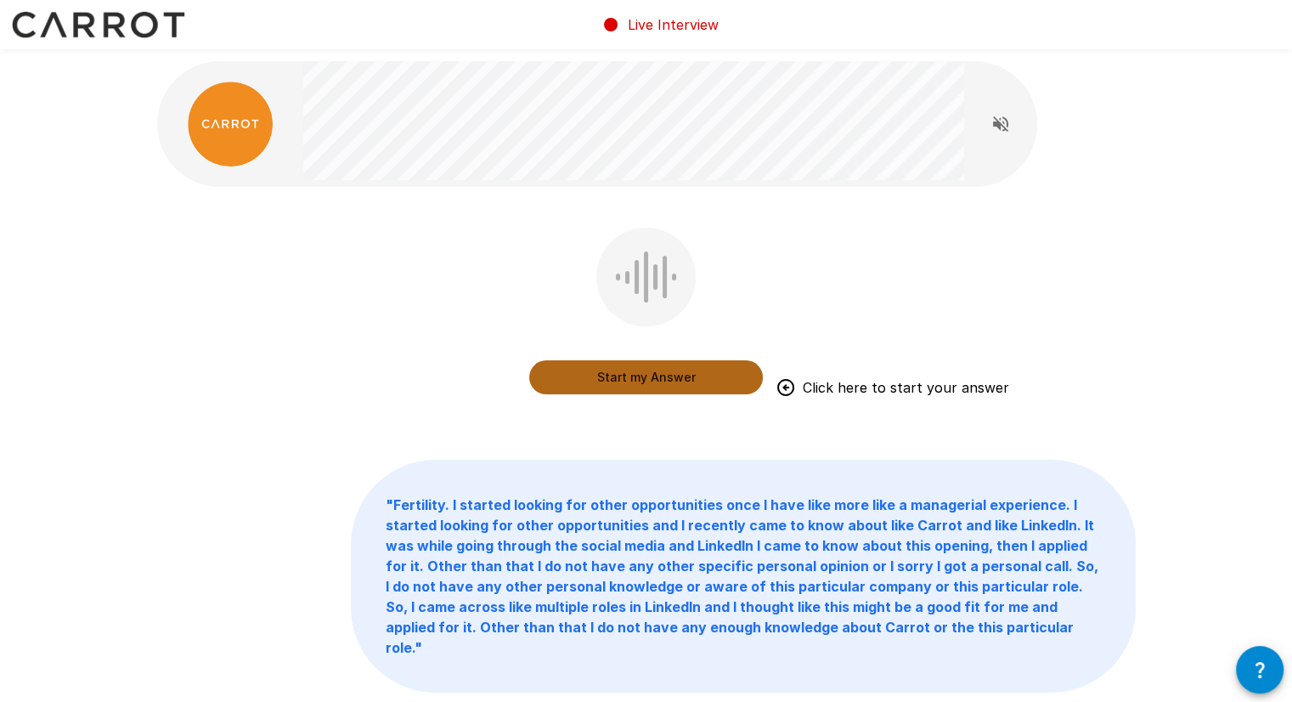
click at [637, 381] on button "Start my Answer" at bounding box center [646, 377] width 234 height 34
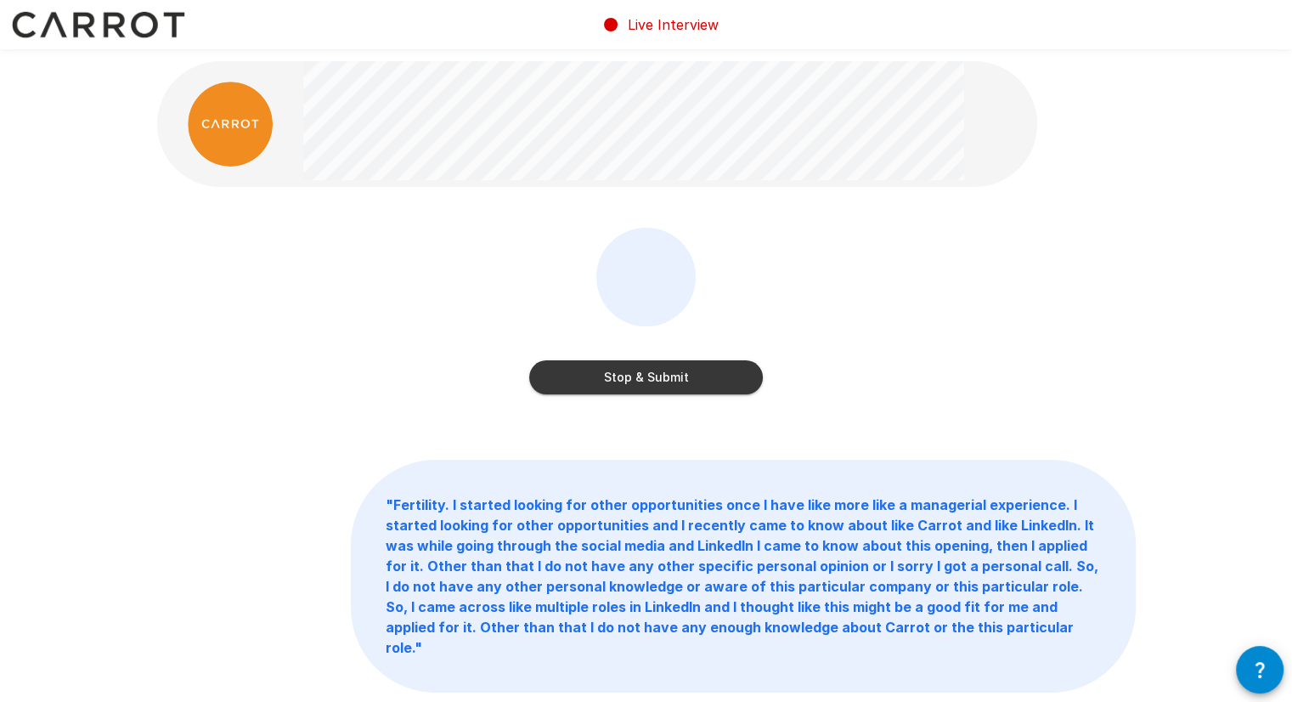
click at [635, 398] on div "Stop & Submit" at bounding box center [646, 314] width 234 height 173
click at [638, 381] on button "Stop & Submit" at bounding box center [646, 377] width 234 height 34
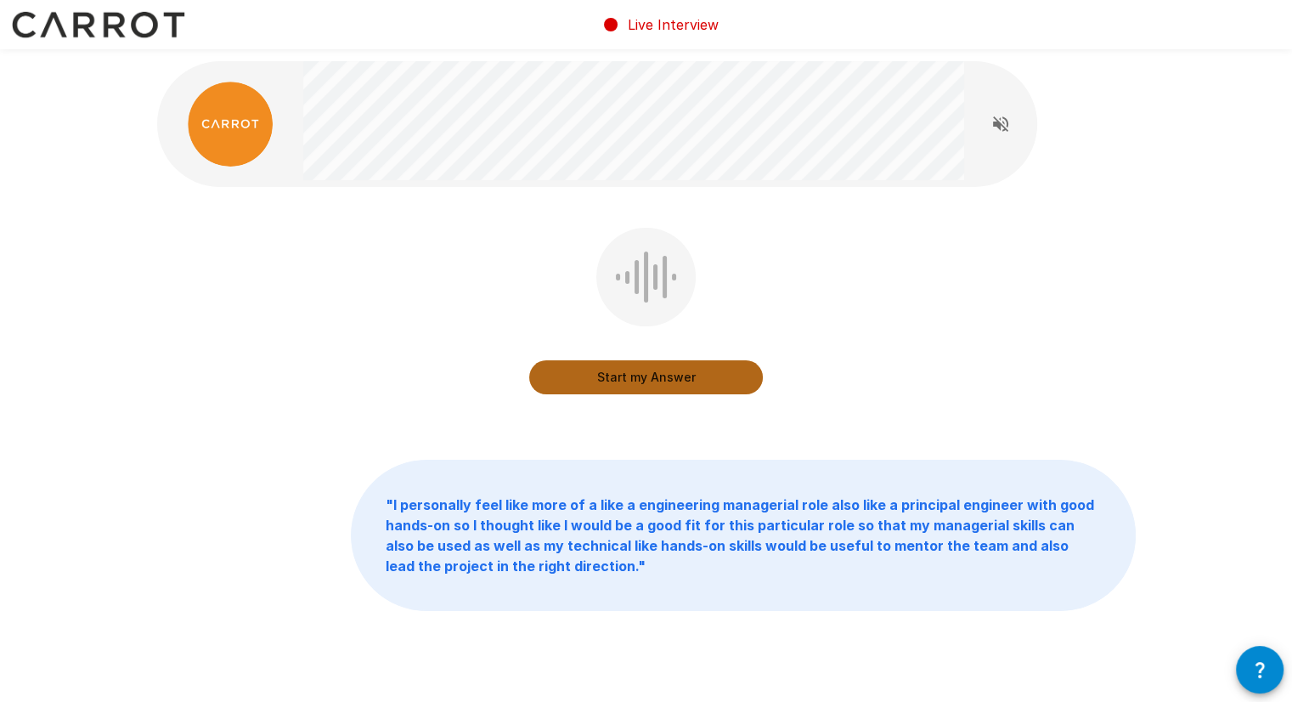
click at [615, 383] on button "Start my Answer" at bounding box center [646, 377] width 234 height 34
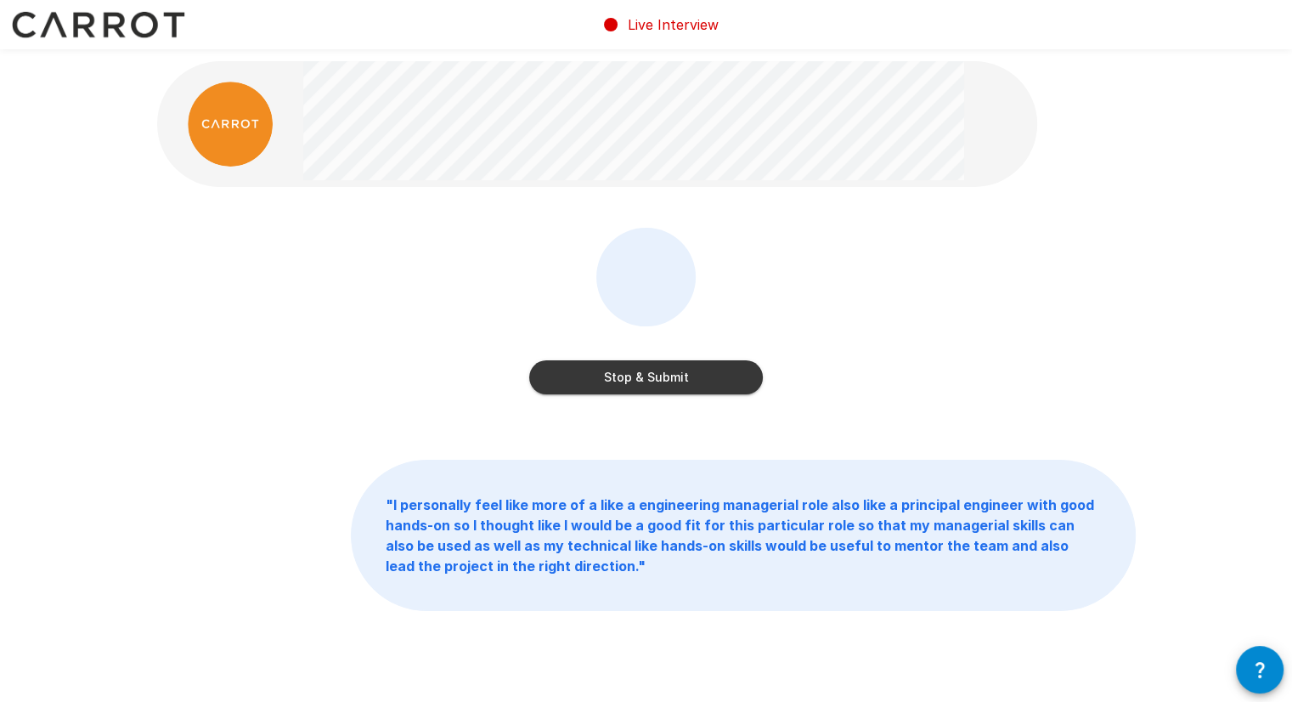
click at [615, 383] on button "Stop & Submit" at bounding box center [646, 377] width 234 height 34
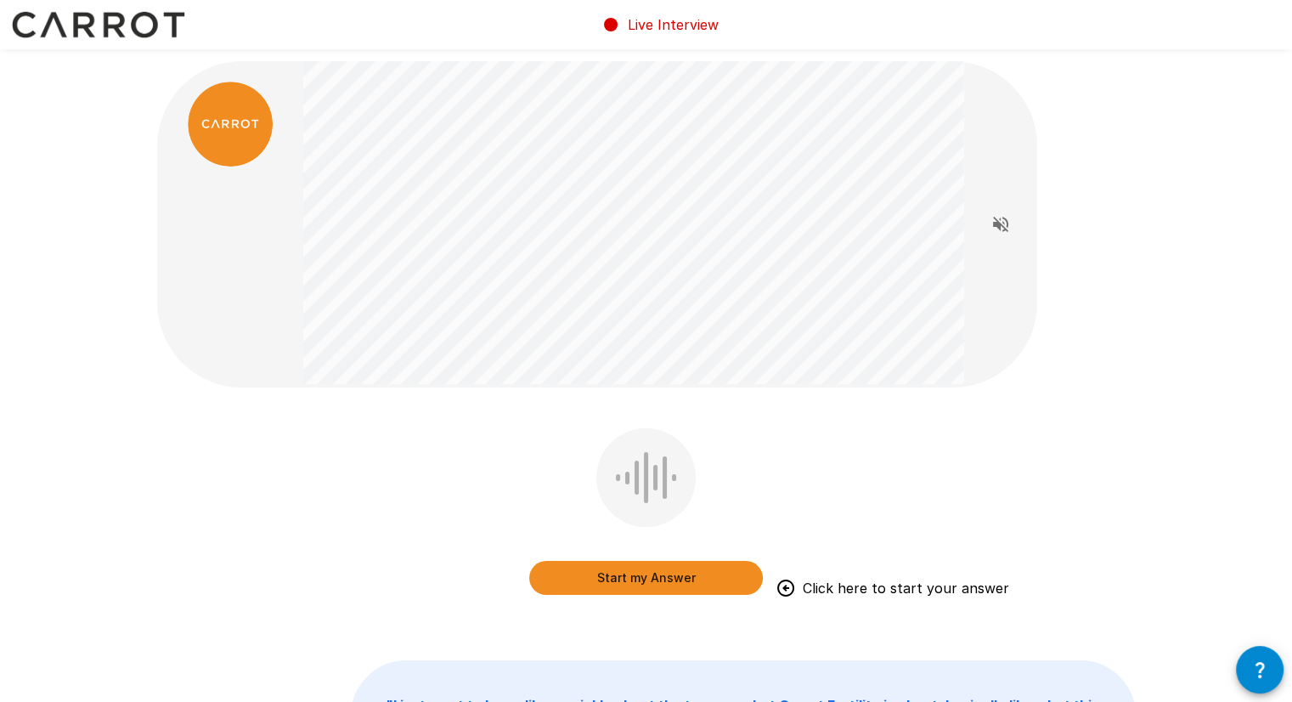
click at [652, 581] on button "Start my Answer" at bounding box center [646, 578] width 234 height 34
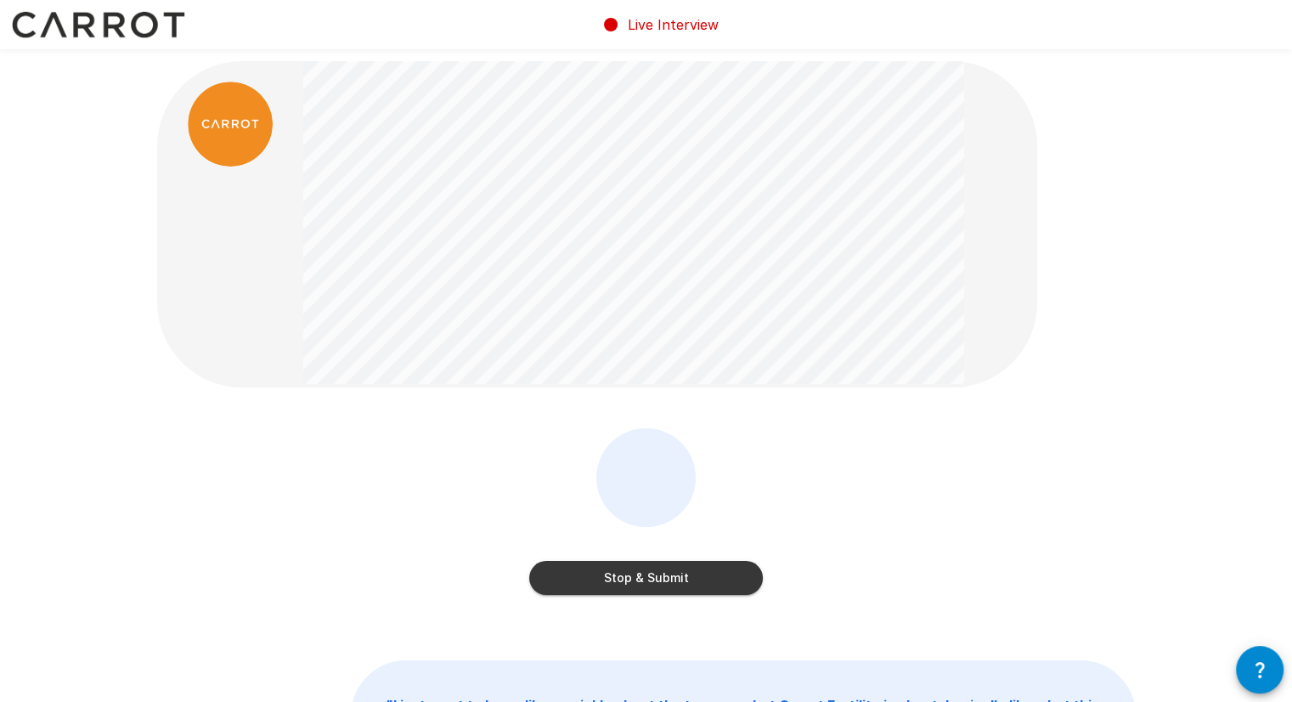
drag, startPoint x: 646, startPoint y: 582, endPoint x: 658, endPoint y: 573, distance: 15.3
click at [646, 579] on button "Stop & Submit" at bounding box center [646, 578] width 234 height 34
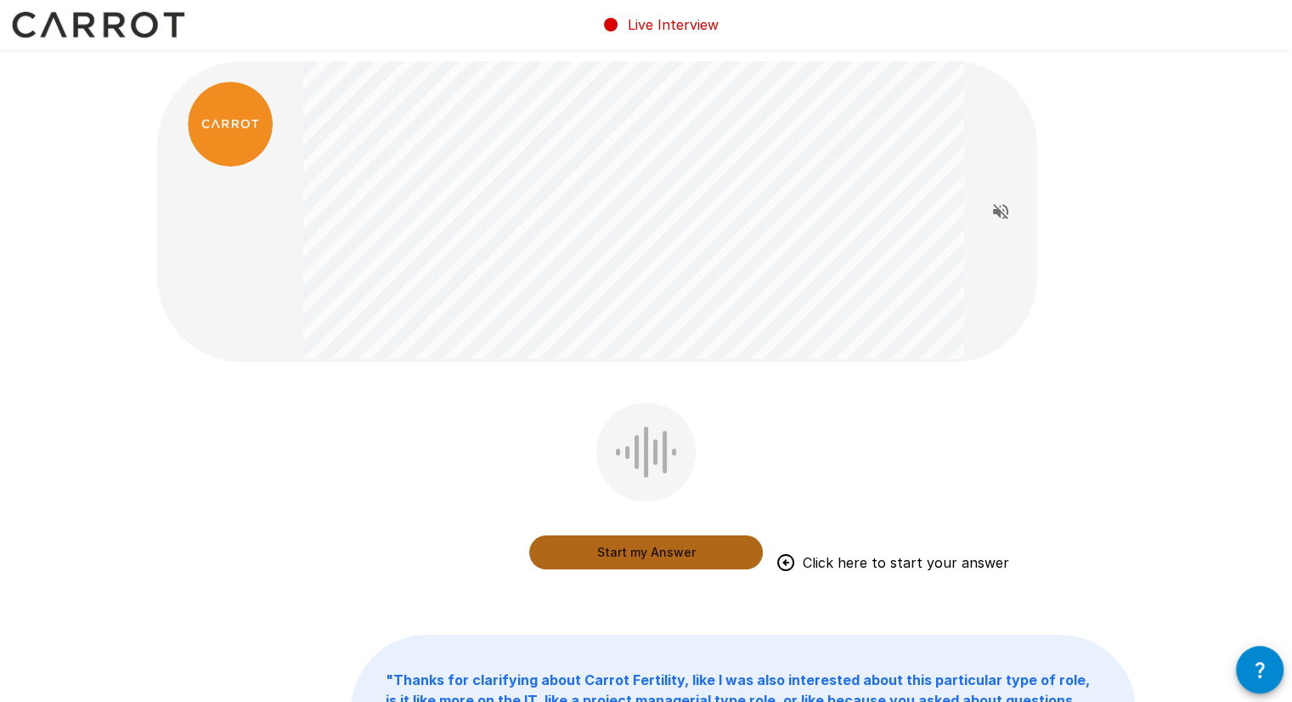
click at [662, 554] on button "Start my Answer" at bounding box center [646, 552] width 234 height 34
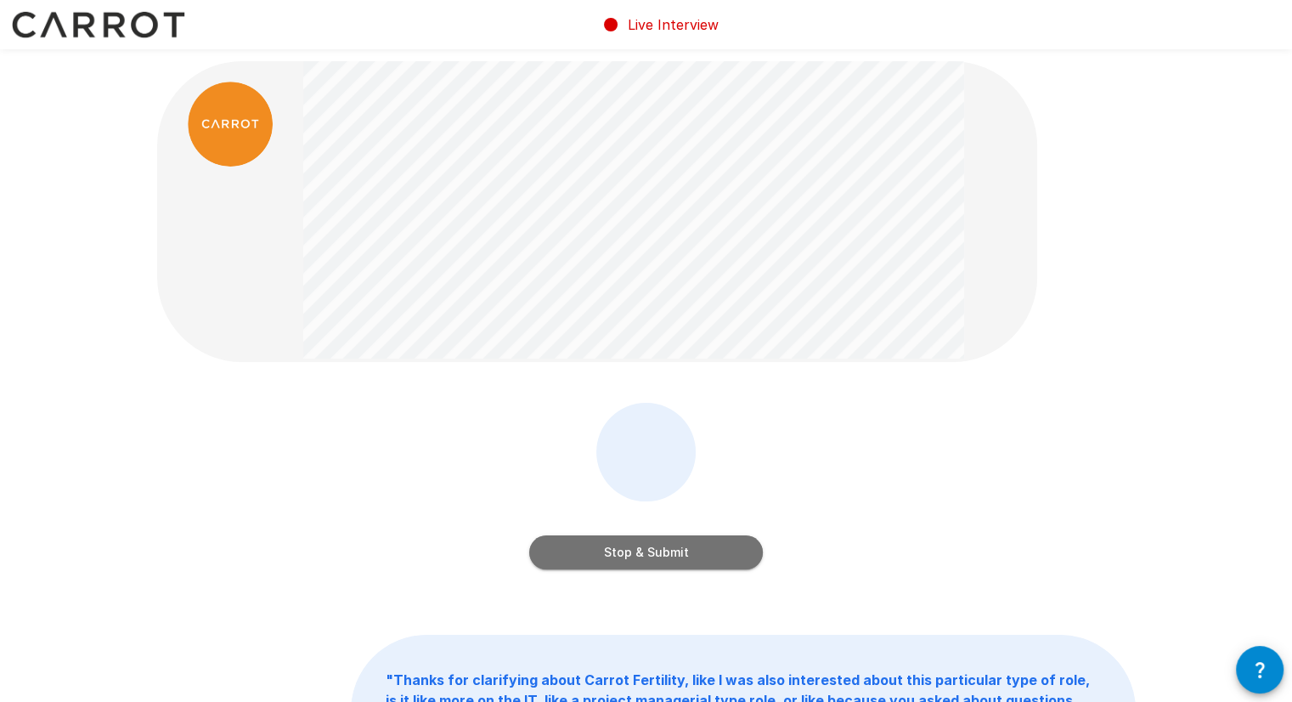
click at [646, 561] on button "Stop & Submit" at bounding box center [646, 552] width 234 height 34
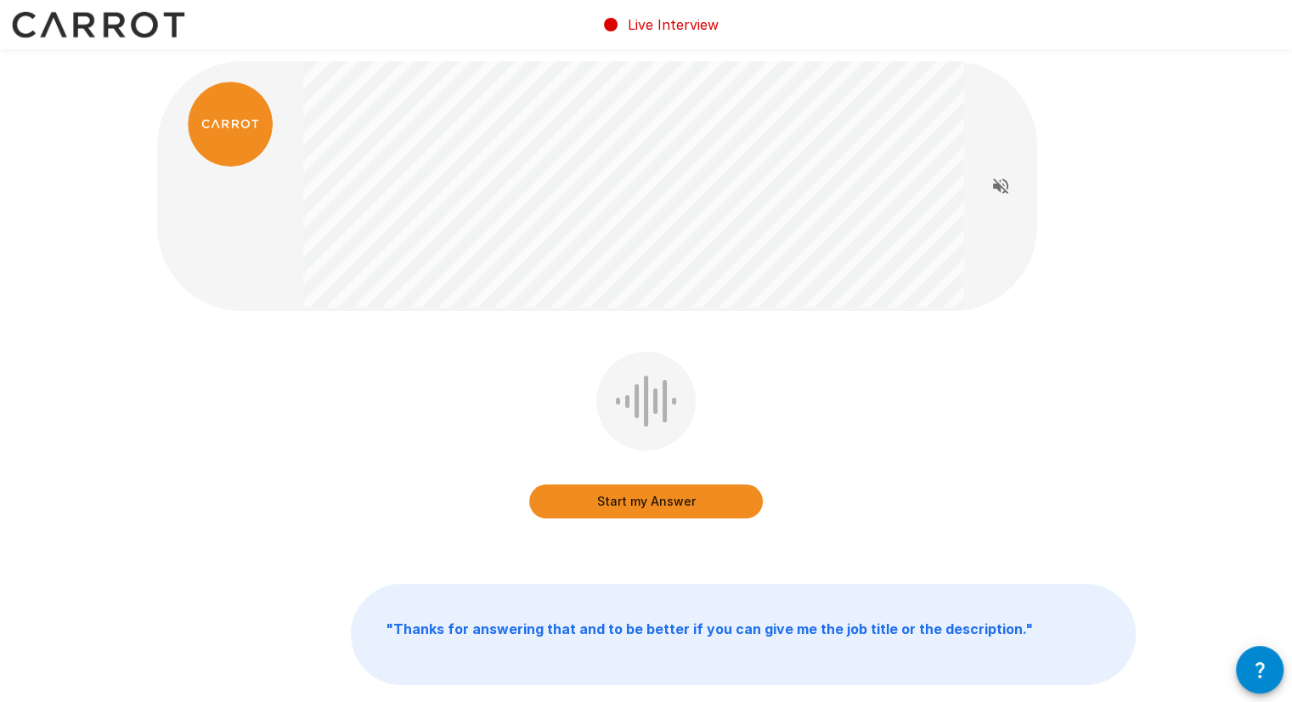
click at [676, 505] on button "Start my Answer" at bounding box center [646, 501] width 234 height 34
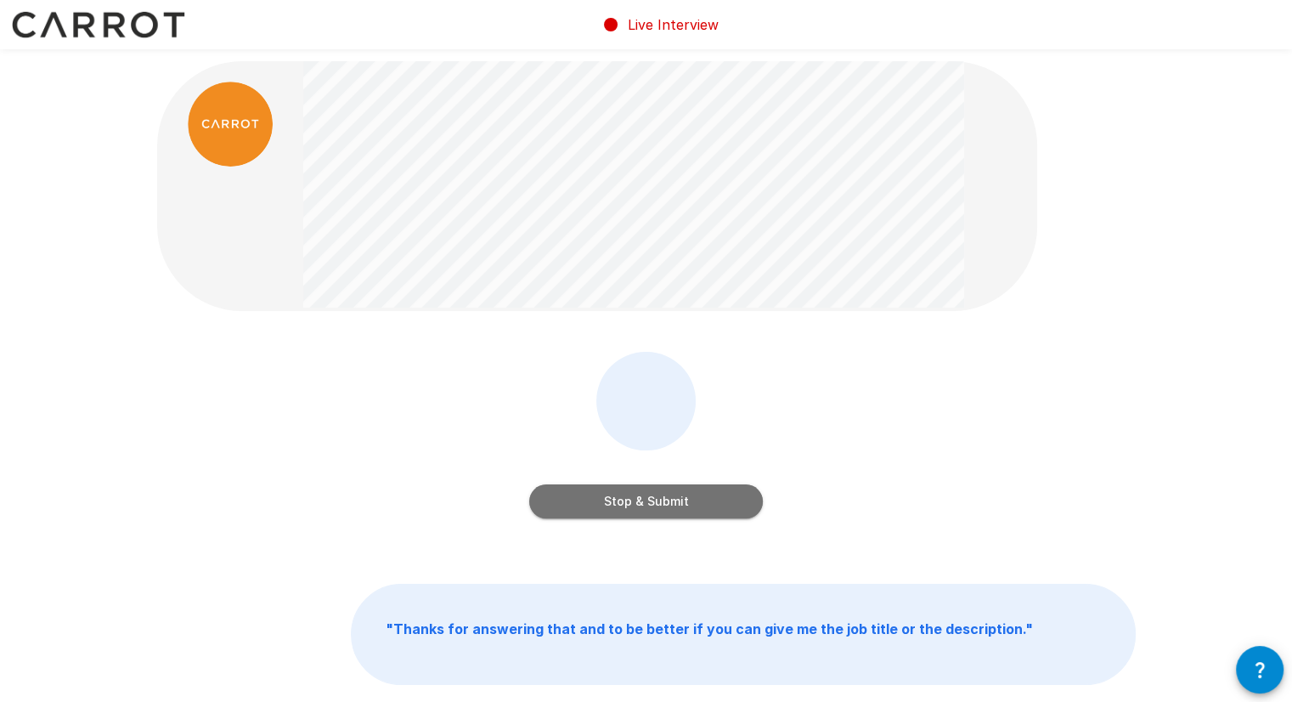
click at [680, 494] on button "Stop & Submit" at bounding box center [646, 501] width 234 height 34
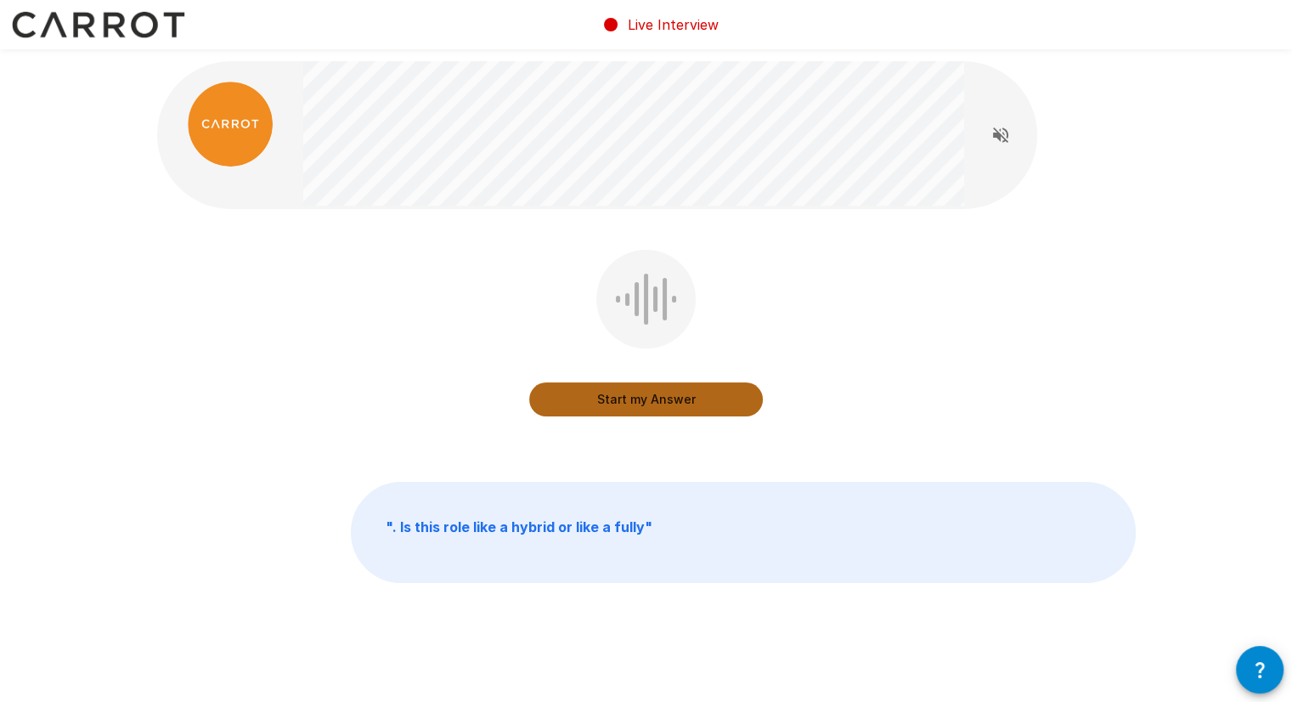
click at [660, 402] on button "Start my Answer" at bounding box center [646, 399] width 234 height 34
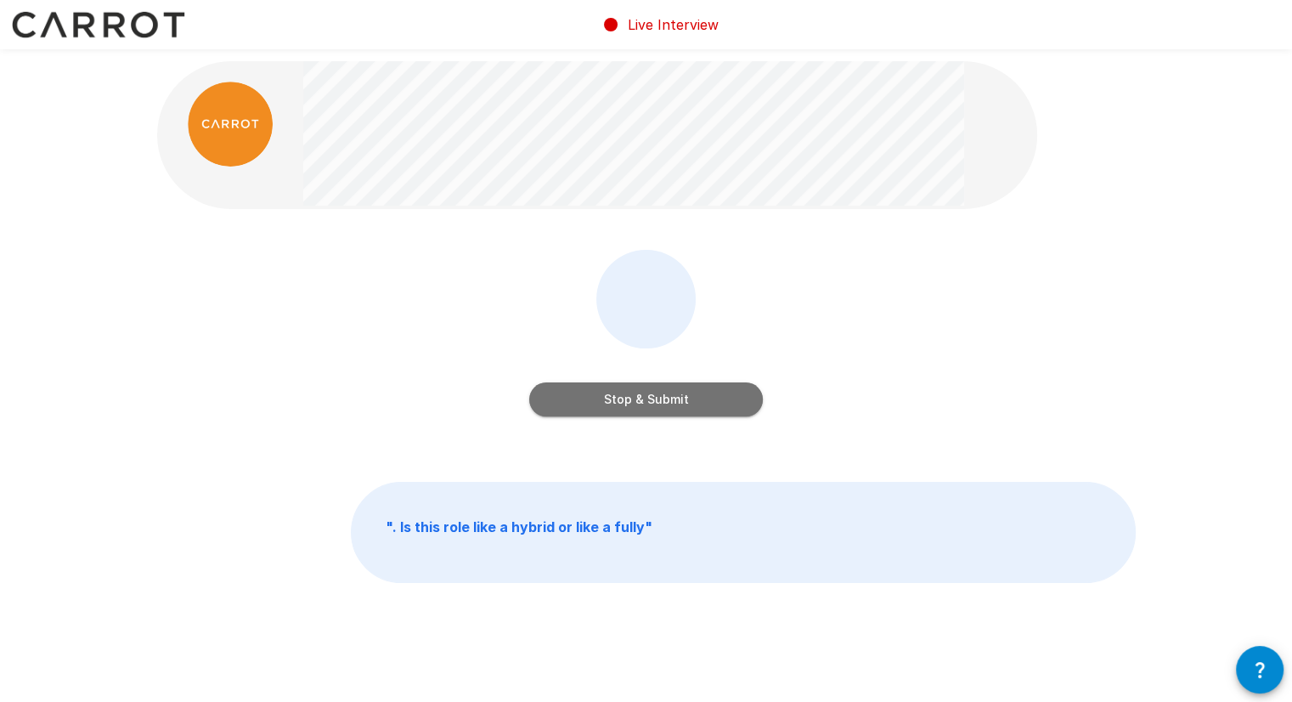
click at [686, 393] on button "Stop & Submit" at bounding box center [646, 399] width 234 height 34
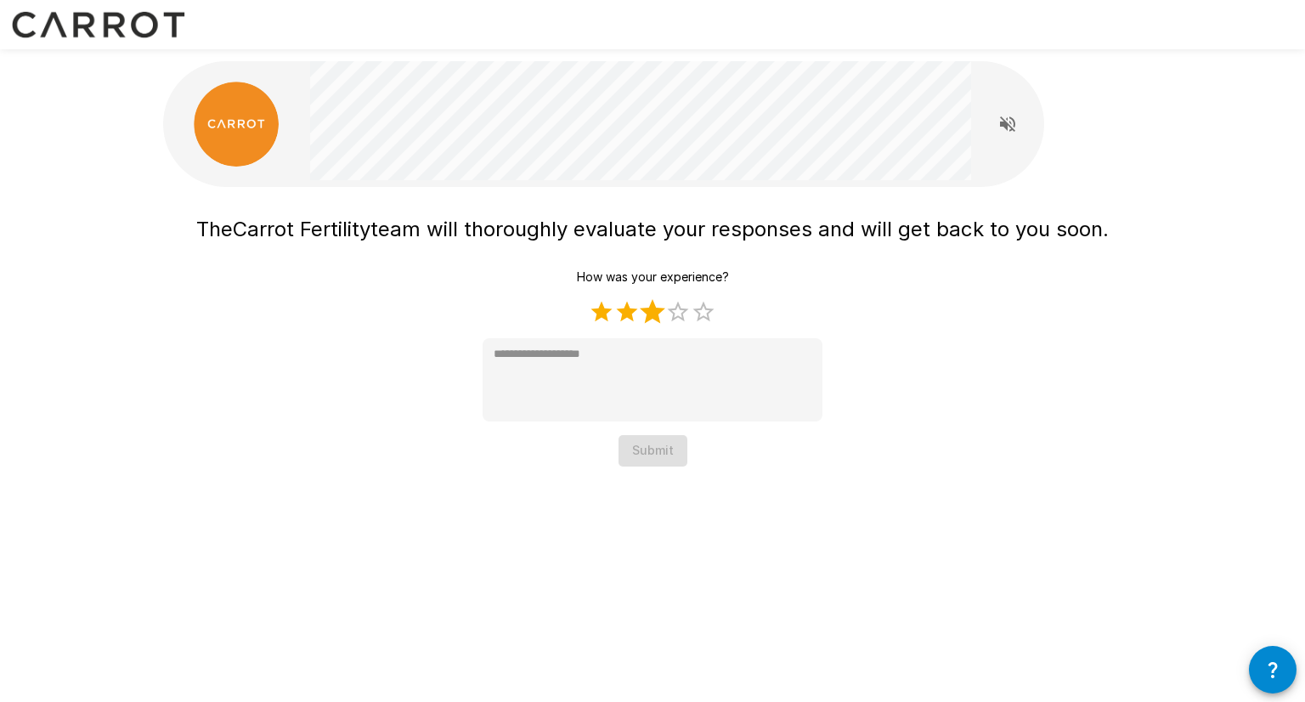
click at [656, 311] on label "3 Stars" at bounding box center [652, 311] width 25 height 25
type textarea "*"
click at [656, 437] on button "Submit" at bounding box center [652, 450] width 69 height 31
